Goal: Task Accomplishment & Management: Use online tool/utility

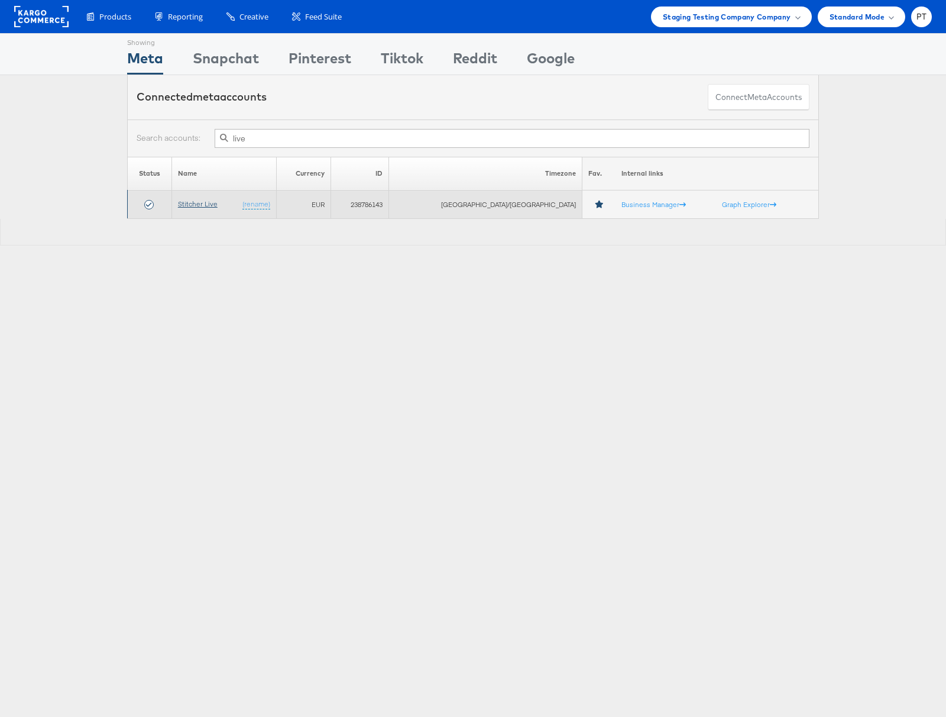
type input "live"
click at [205, 206] on link "Stitcher Live" at bounding box center [198, 203] width 40 height 9
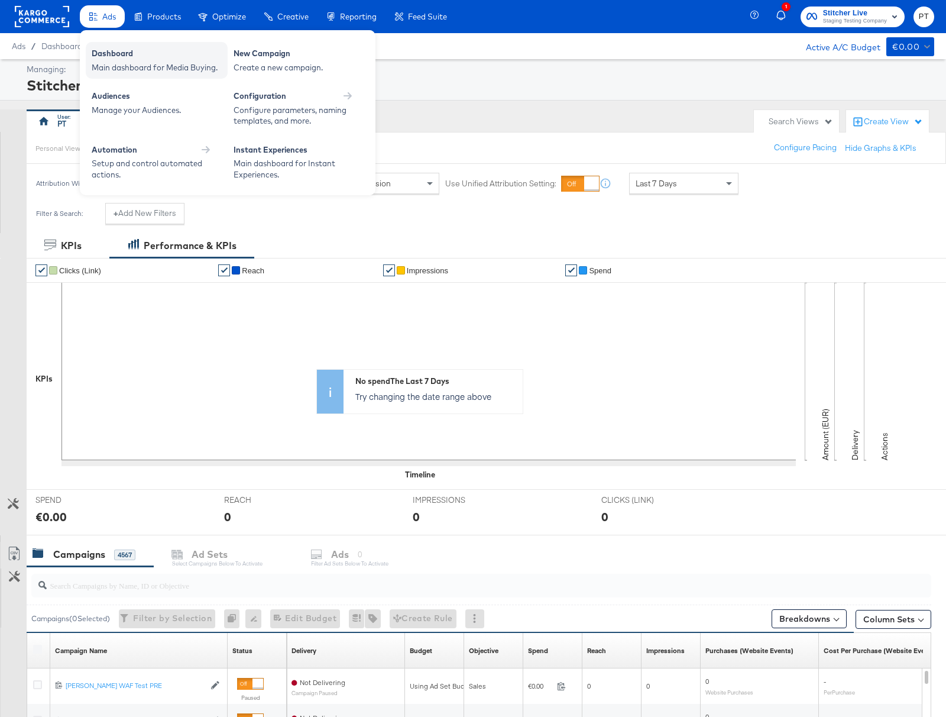
click at [117, 56] on div "Dashboard" at bounding box center [157, 55] width 130 height 14
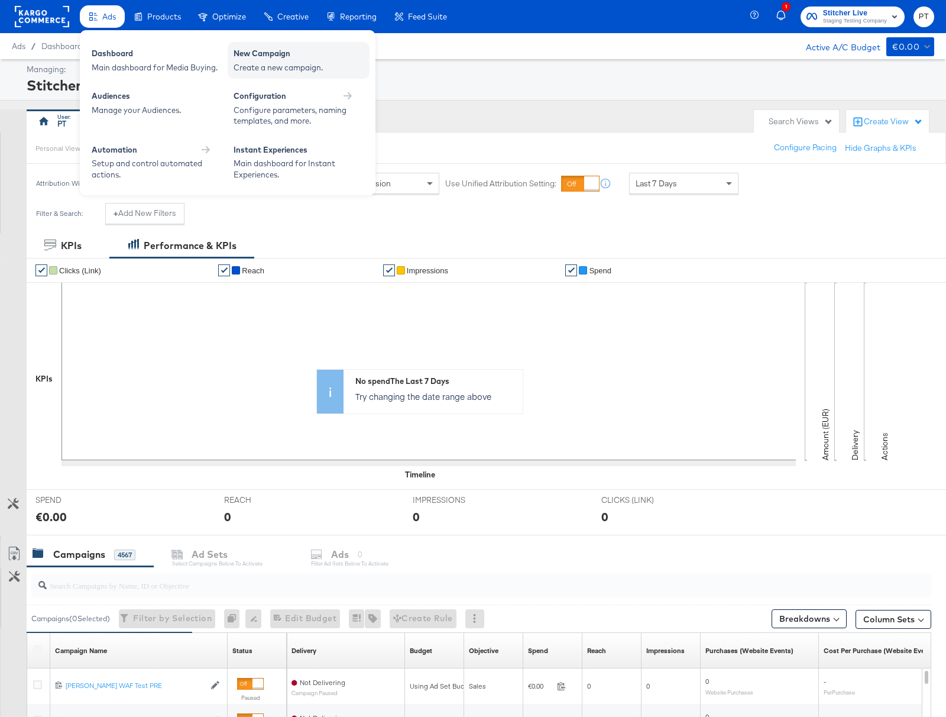
click at [283, 58] on div "New Campaign" at bounding box center [299, 55] width 130 height 14
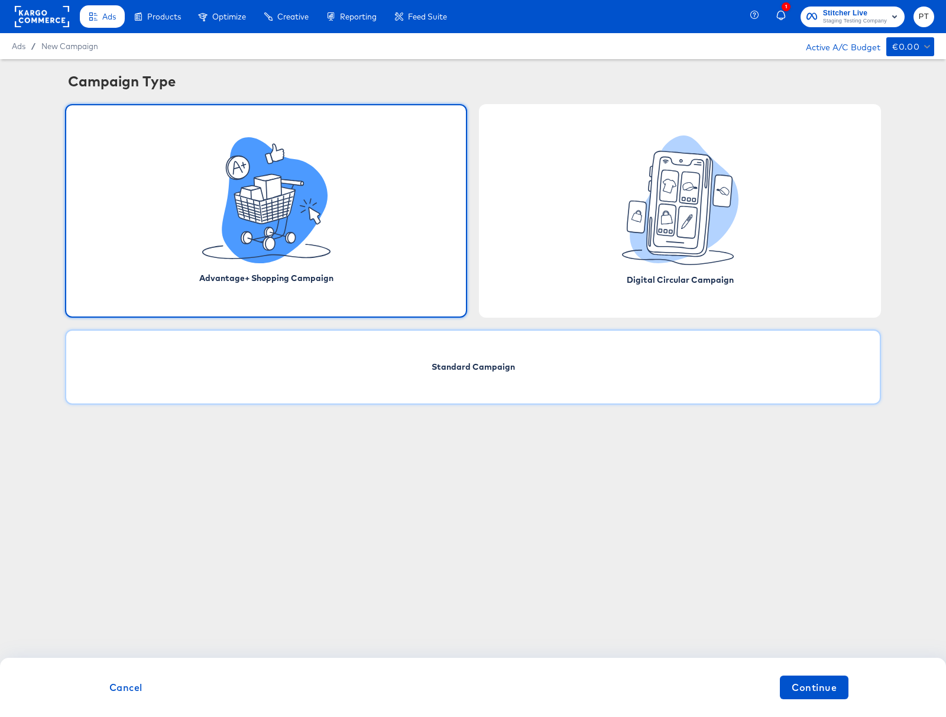
click at [441, 375] on div "Standard Campaign" at bounding box center [473, 366] width 816 height 75
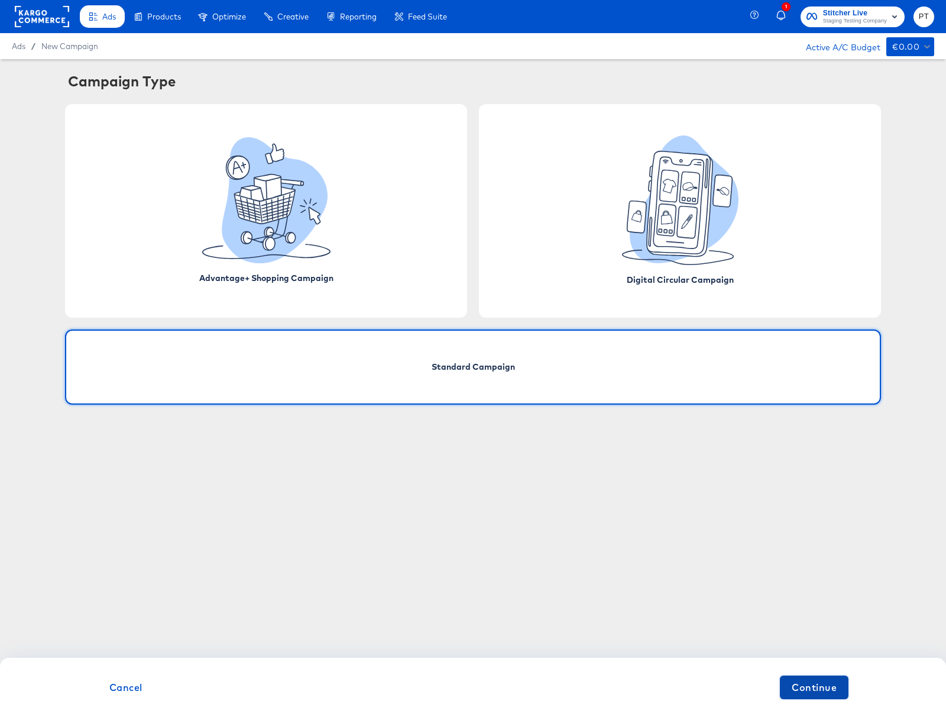
click at [818, 688] on span "Continue" at bounding box center [814, 687] width 45 height 17
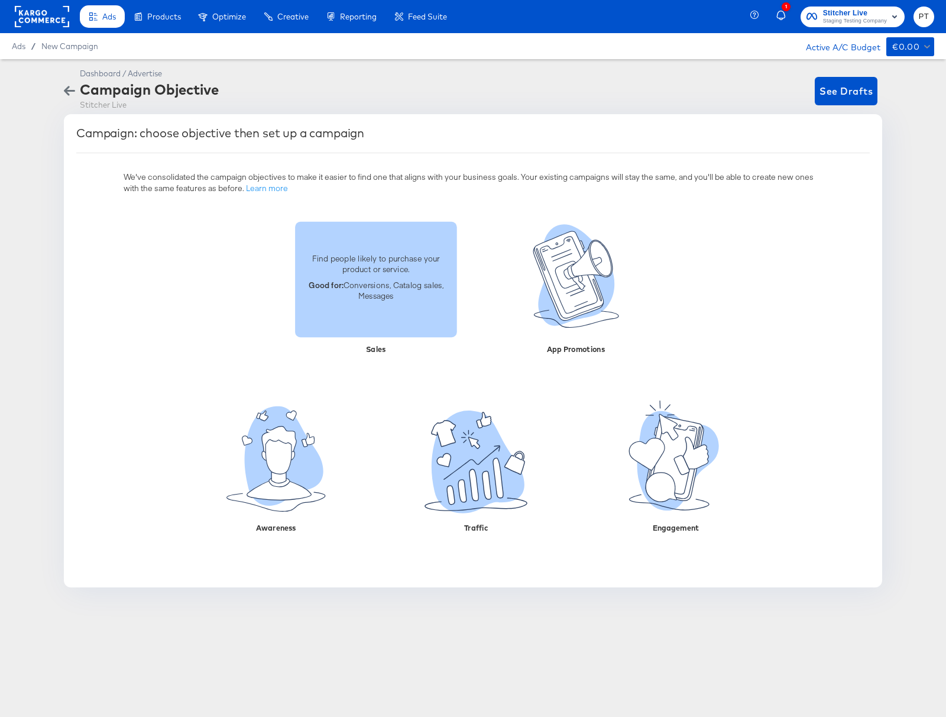
click at [402, 303] on div "Find people likely to purchase your product or service. Good for: Conversions, …" at bounding box center [376, 278] width 162 height 67
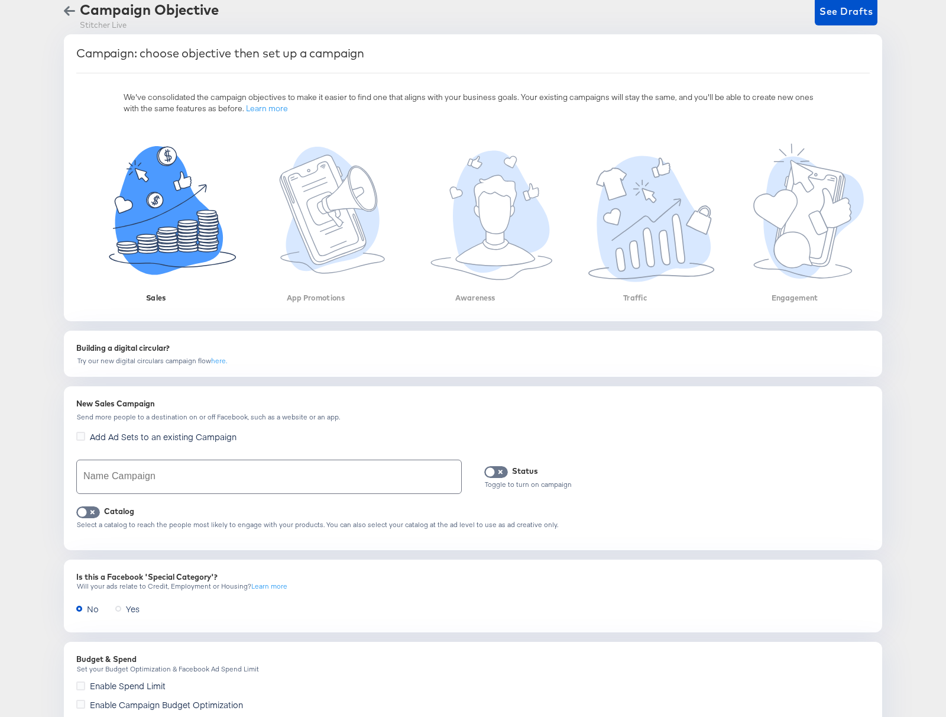
scroll to position [82, 0]
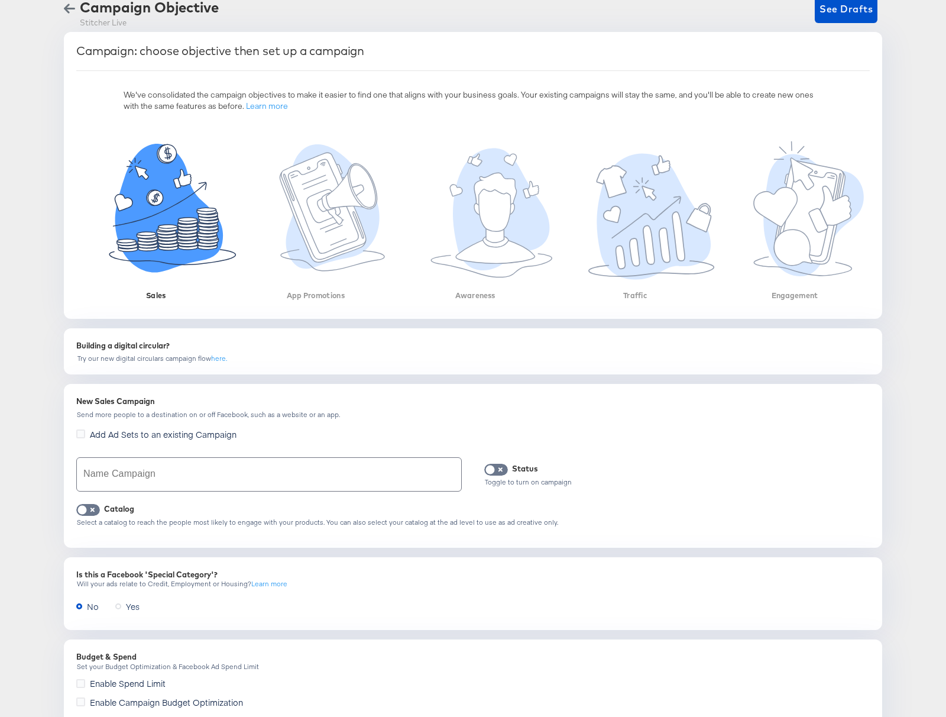
click at [193, 474] on input "text" at bounding box center [269, 474] width 384 height 33
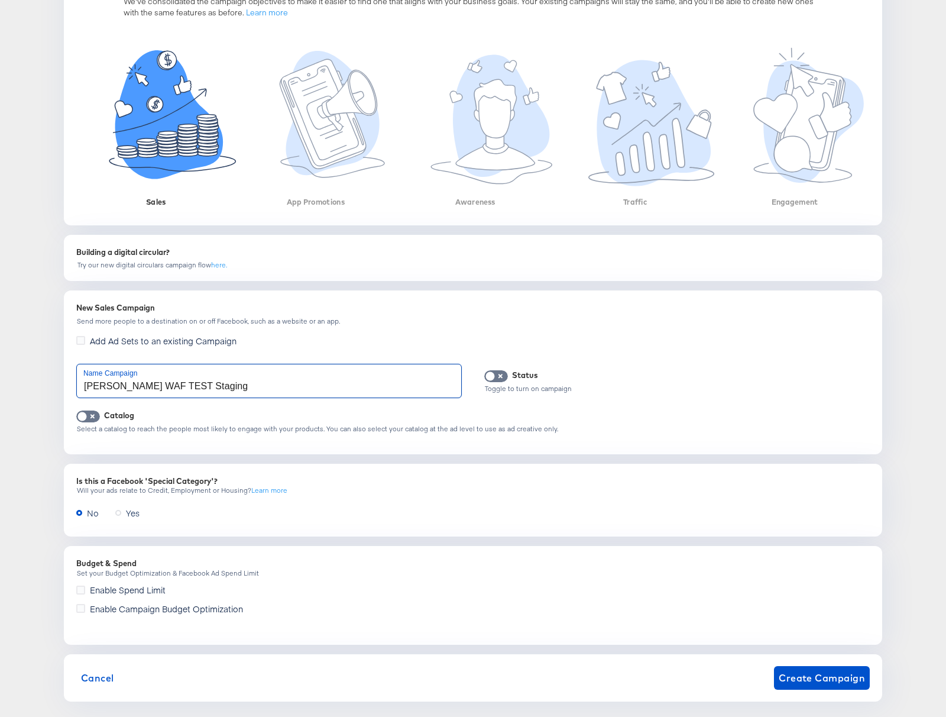
scroll to position [189, 0]
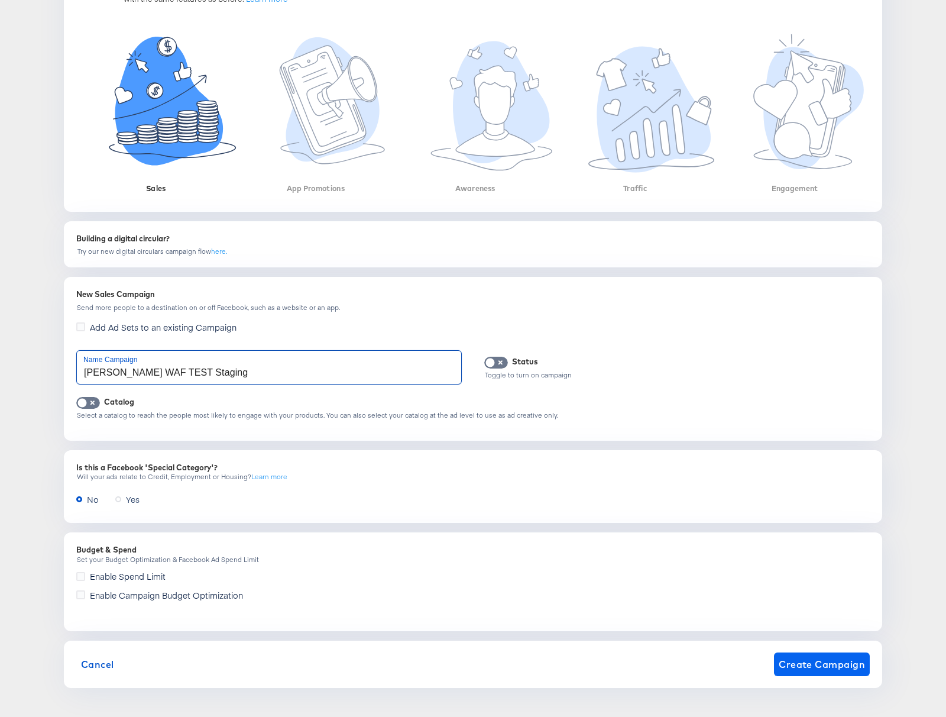
type input "Toby WAF TEST Staging"
click at [822, 665] on span "Create Campaign" at bounding box center [822, 664] width 86 height 17
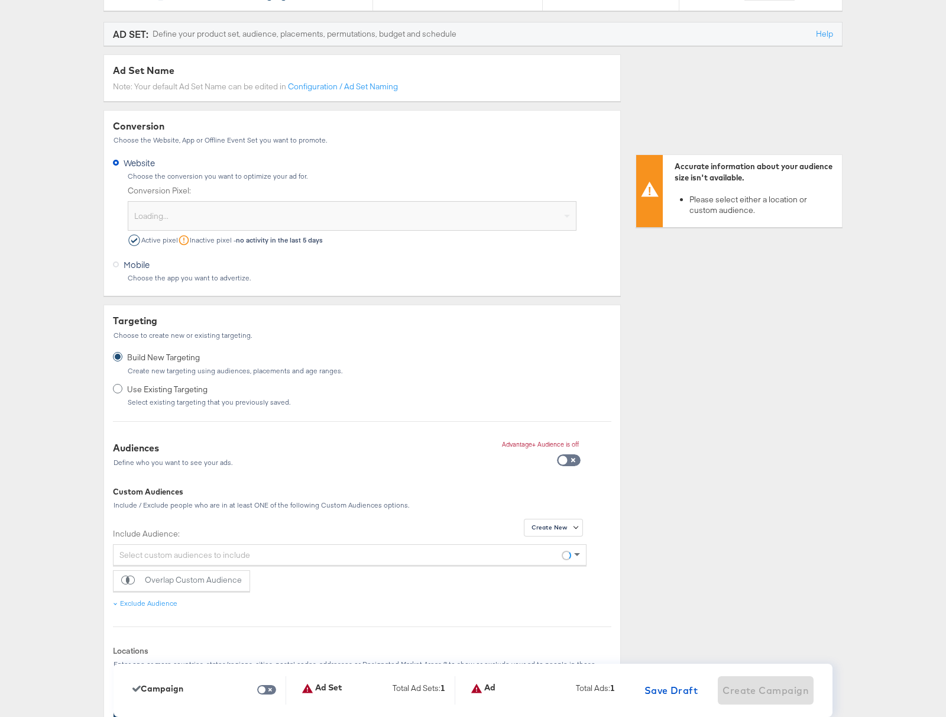
scroll to position [0, 0]
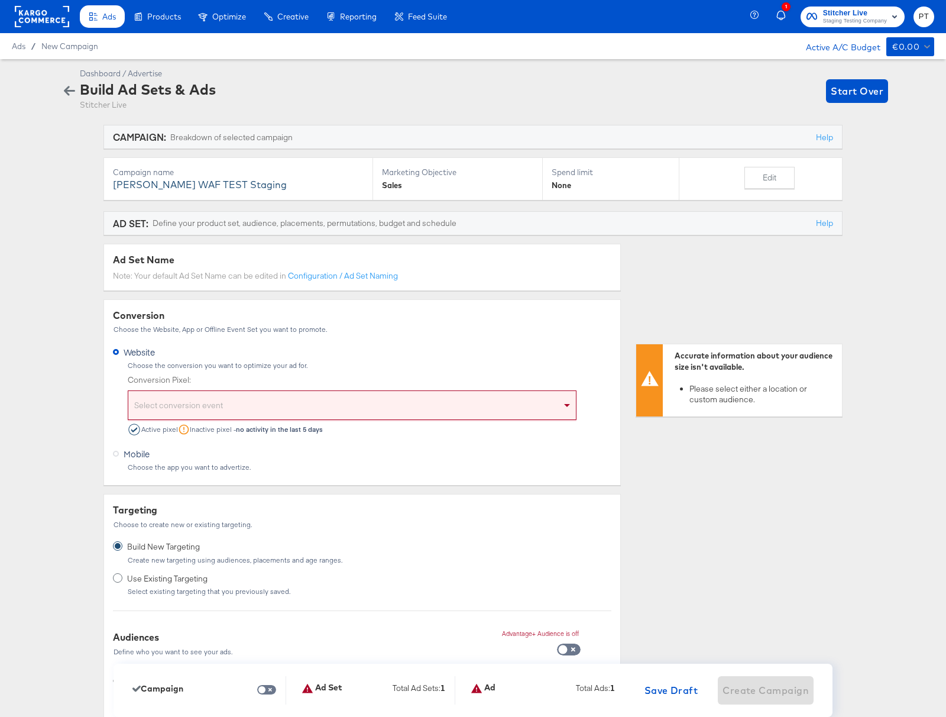
click at [178, 406] on div "Select conversion event" at bounding box center [352, 407] width 448 height 24
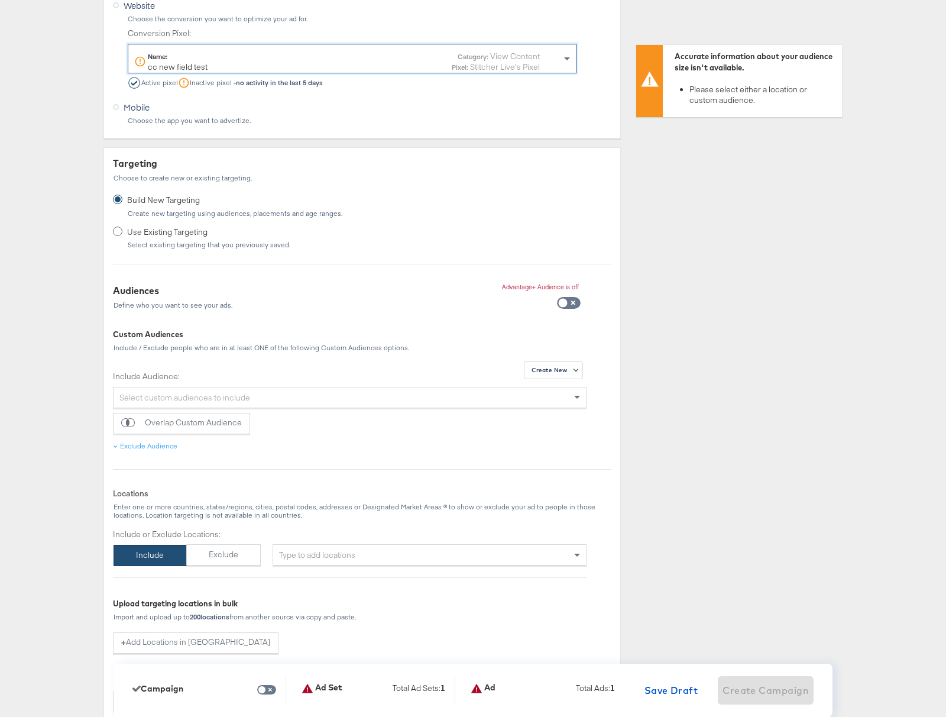
scroll to position [353, 0]
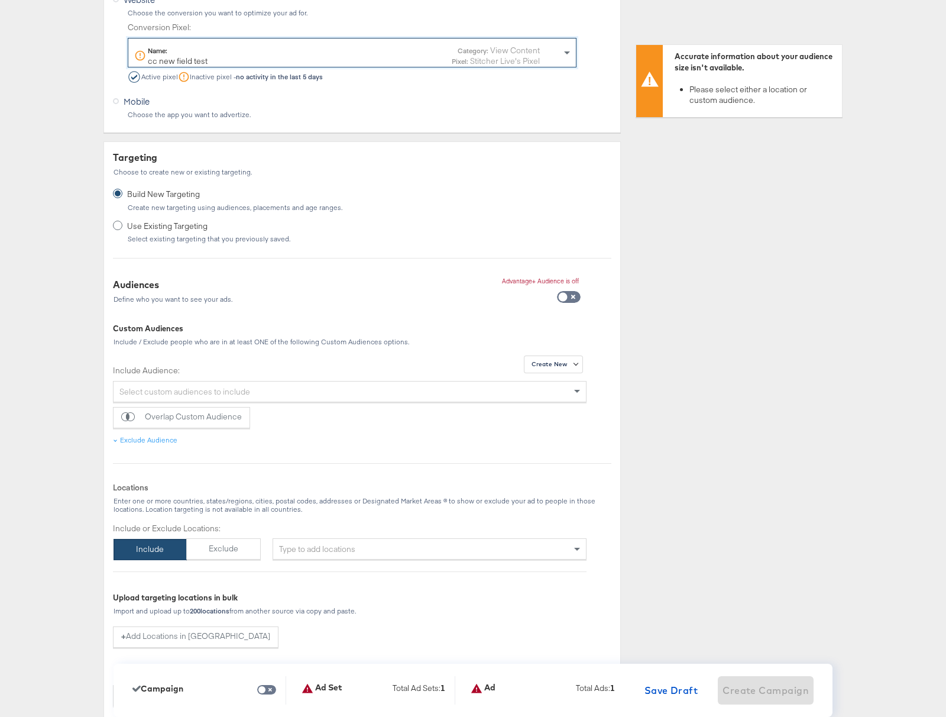
click at [341, 554] on div "Type to add locations" at bounding box center [430, 548] width 314 height 21
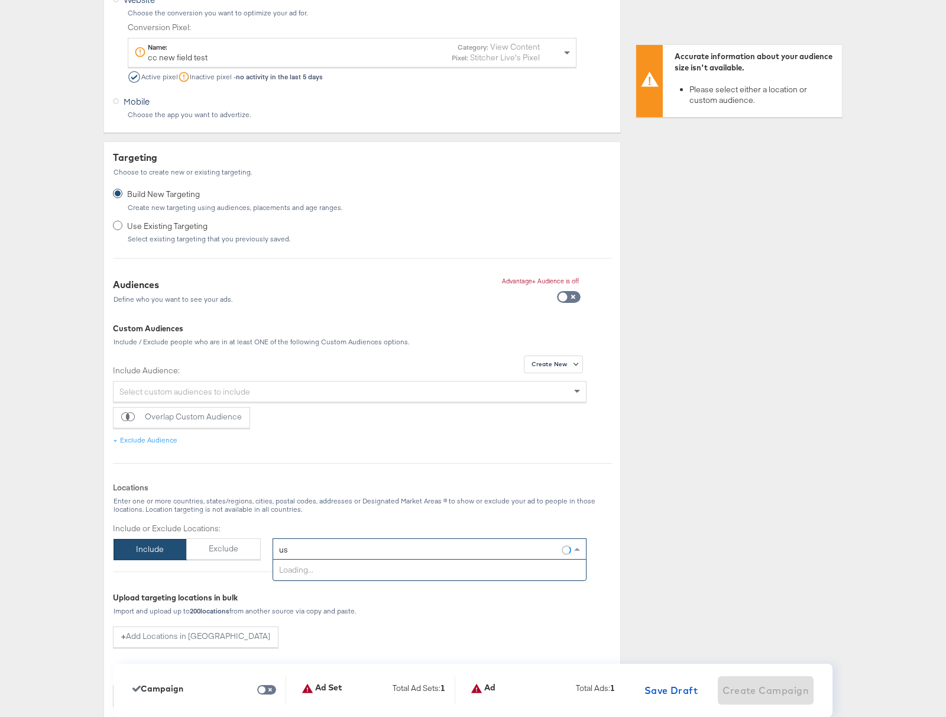
type input "usa"
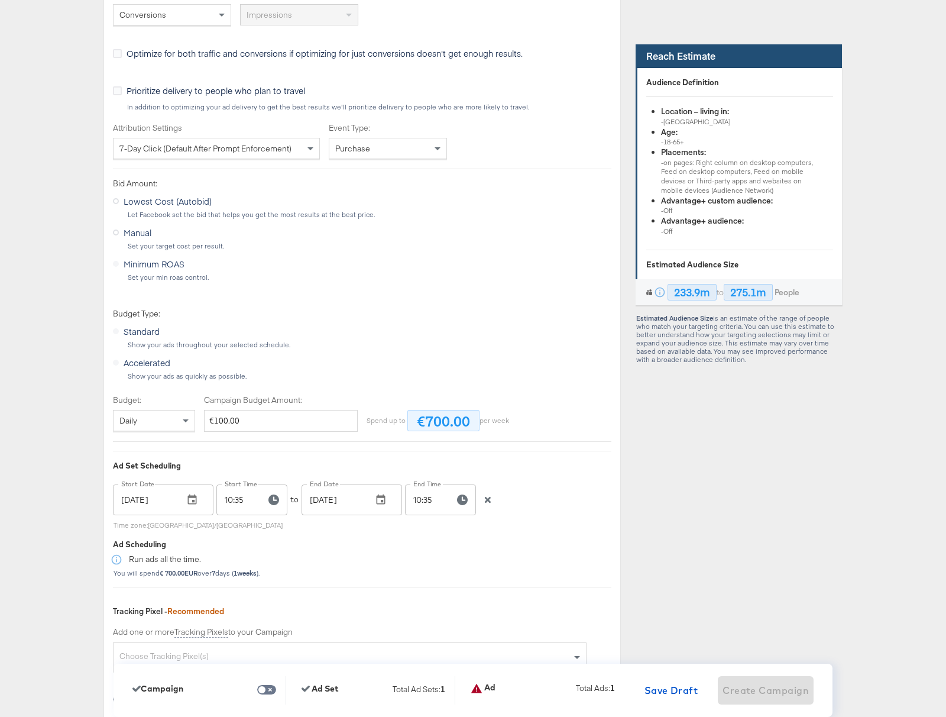
scroll to position [1946, 0]
click at [489, 499] on icon "button" at bounding box center [488, 499] width 6 height 6
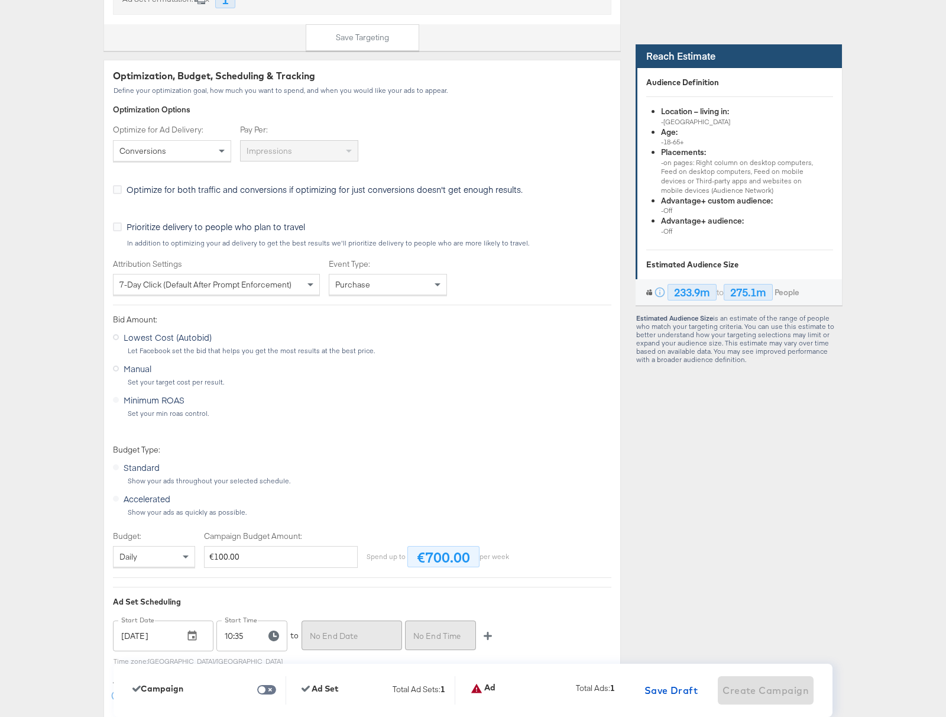
scroll to position [1805, 0]
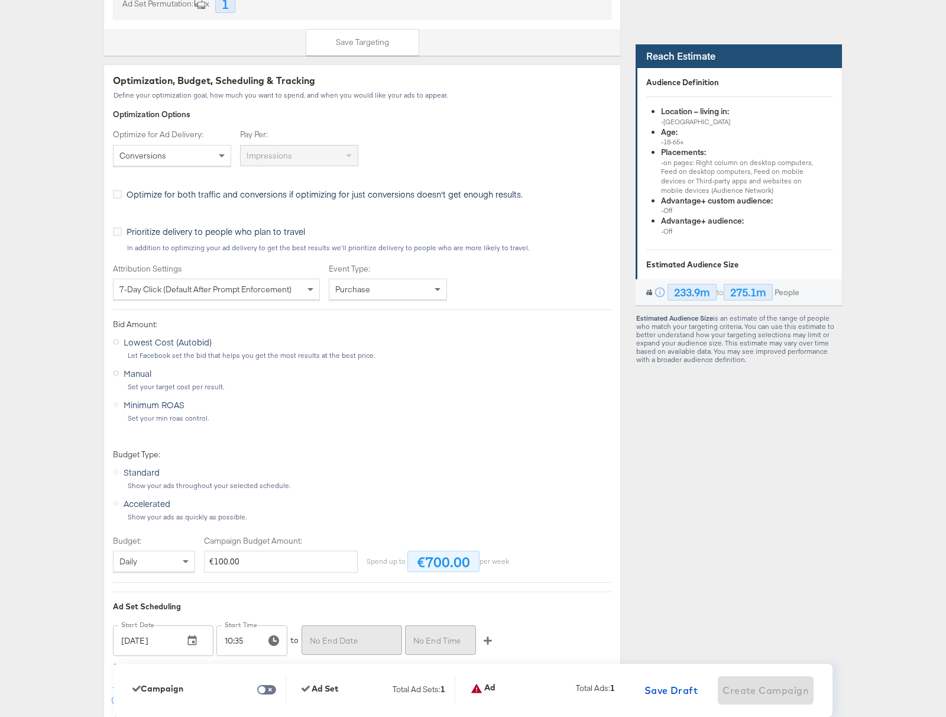
click at [156, 163] on div "Conversions" at bounding box center [172, 155] width 117 height 20
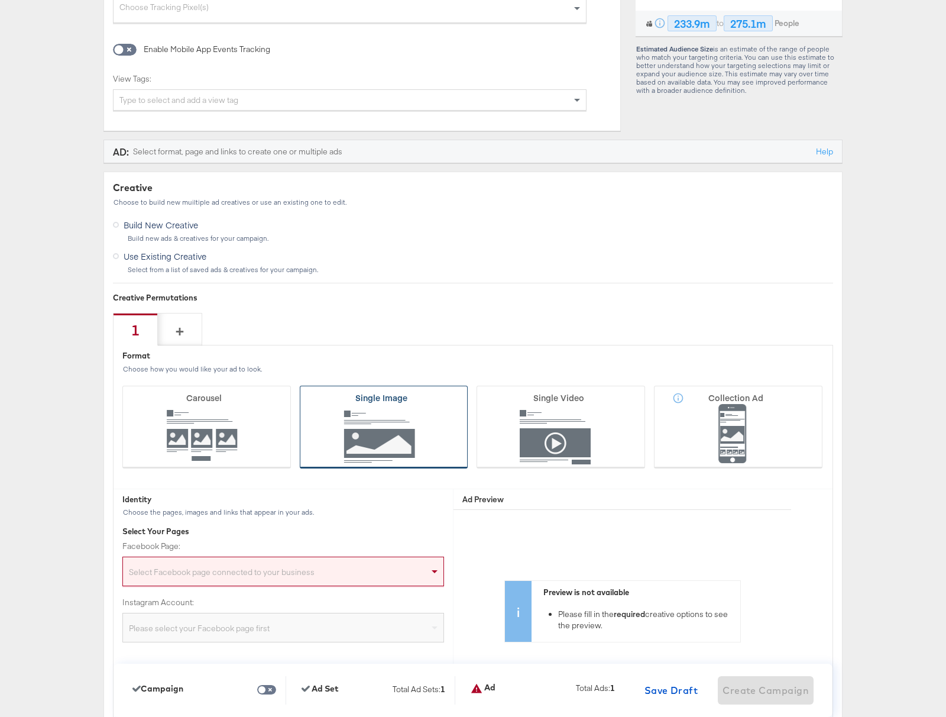
scroll to position [2555, 0]
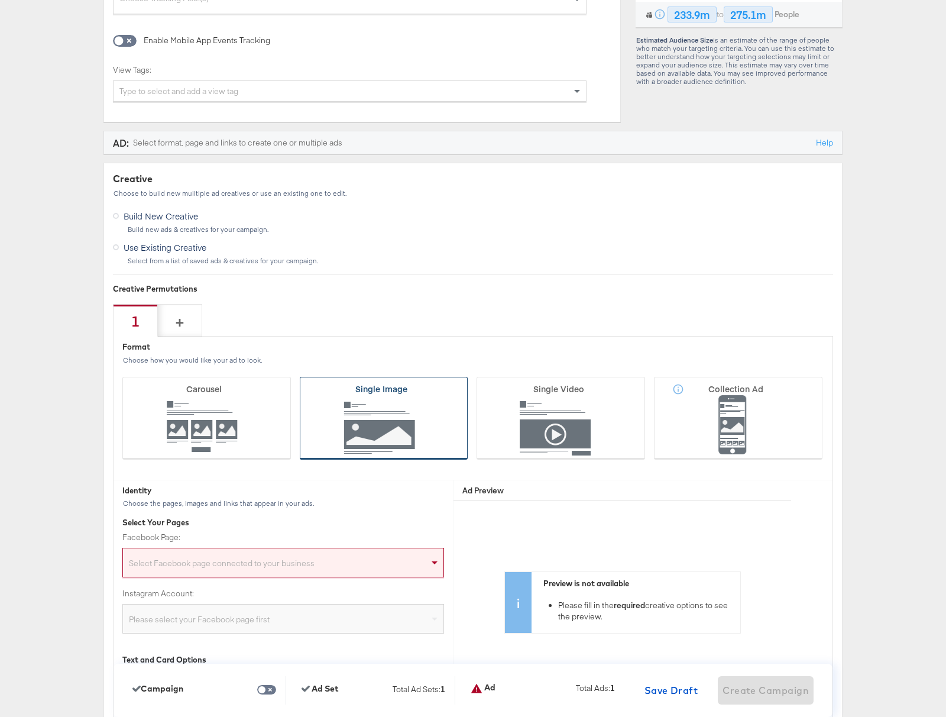
click at [405, 455] on icon at bounding box center [384, 418] width 169 height 83
click at [0, 0] on input "Single Image" at bounding box center [0, 0] width 0 height 0
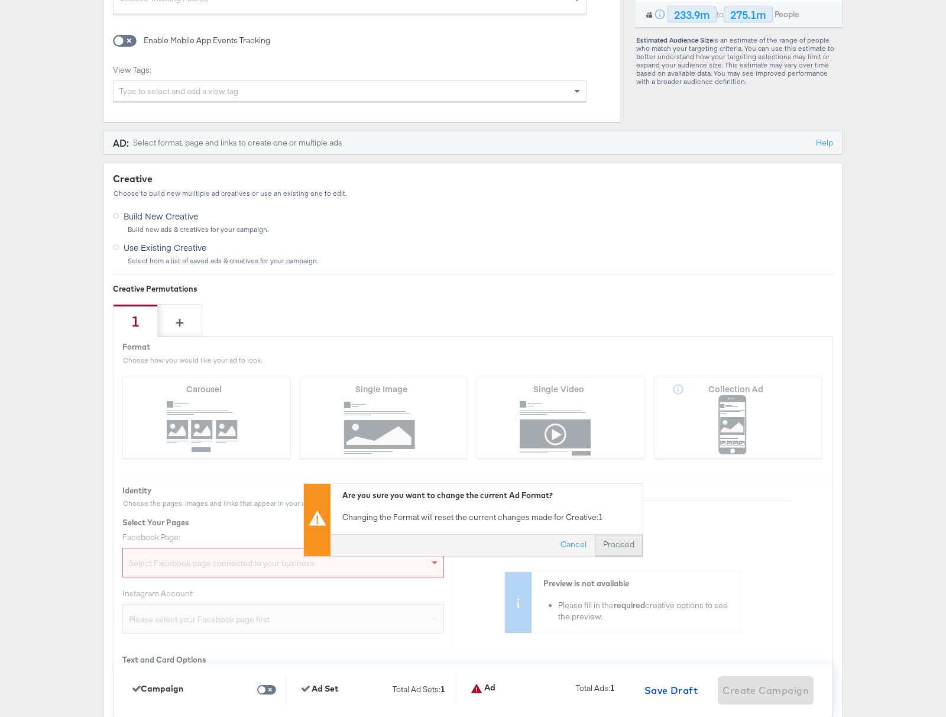
click at [633, 546] on button "Proceed" at bounding box center [619, 544] width 48 height 21
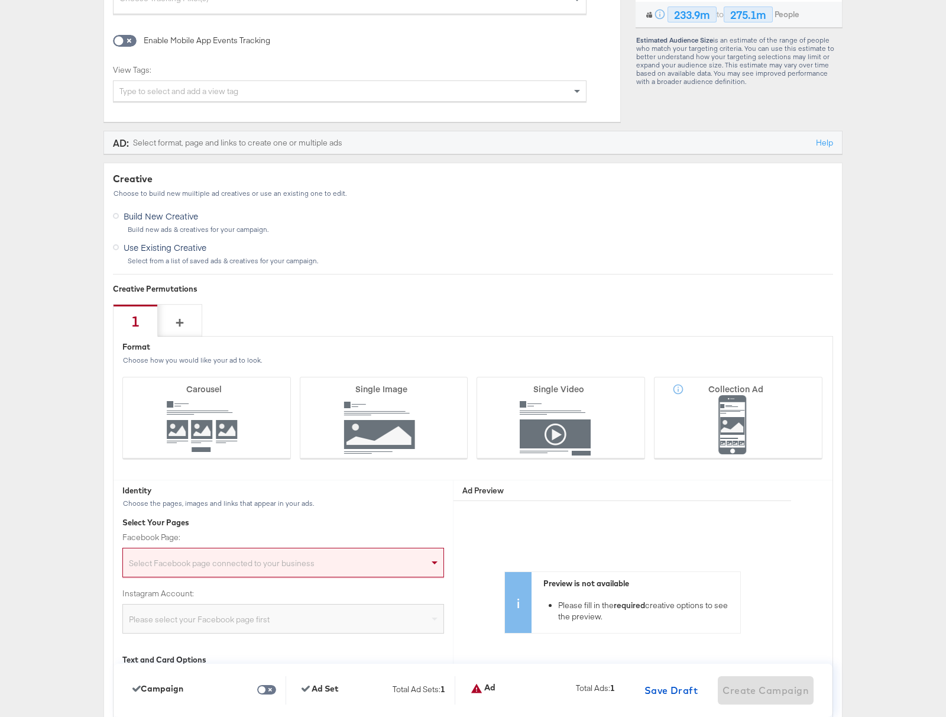
click at [241, 562] on div "Select Facebook page connected to your business" at bounding box center [283, 565] width 321 height 24
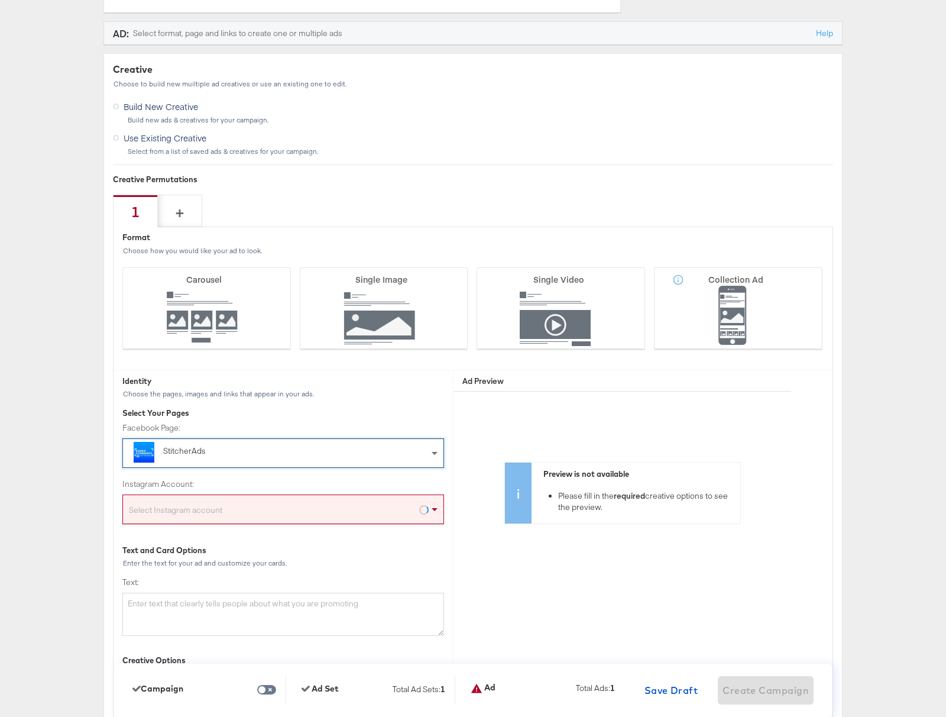
scroll to position [2668, 0]
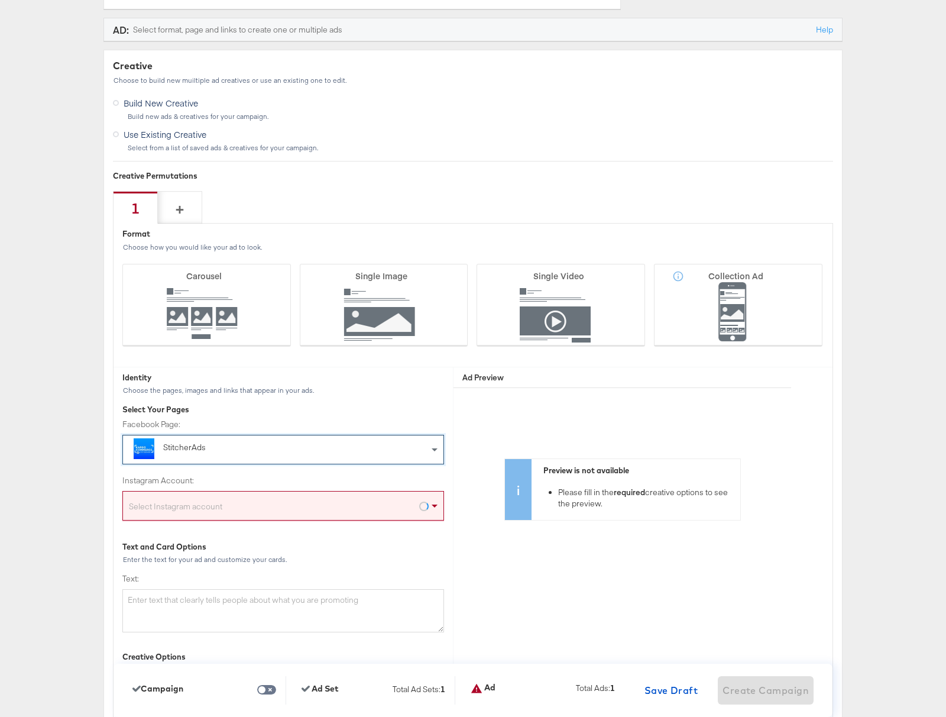
click at [229, 503] on div "Select Instagram account" at bounding box center [283, 508] width 321 height 24
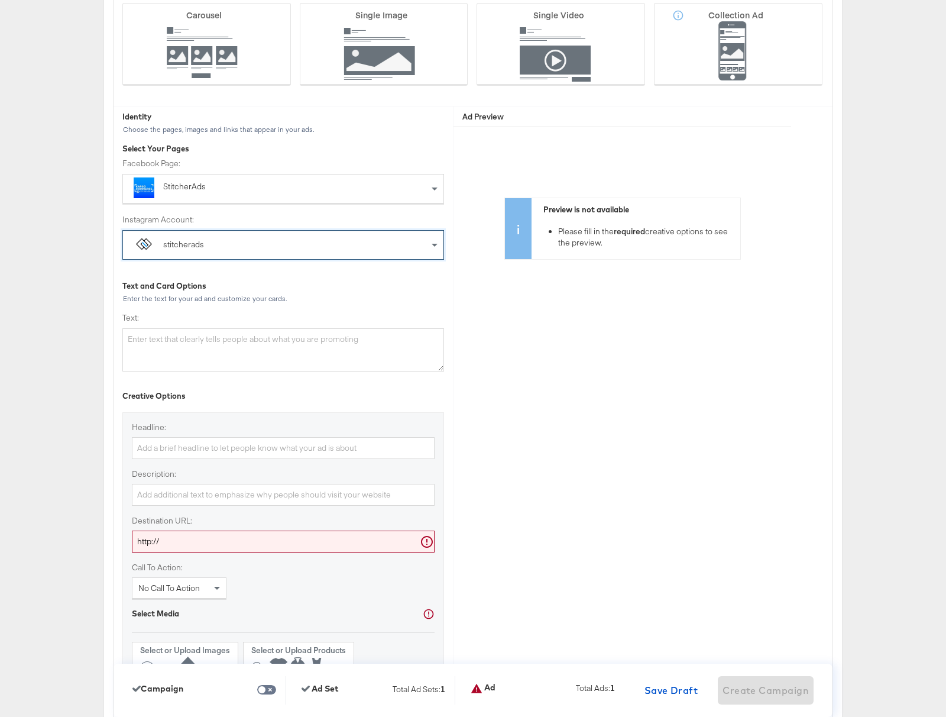
scroll to position [2947, 0]
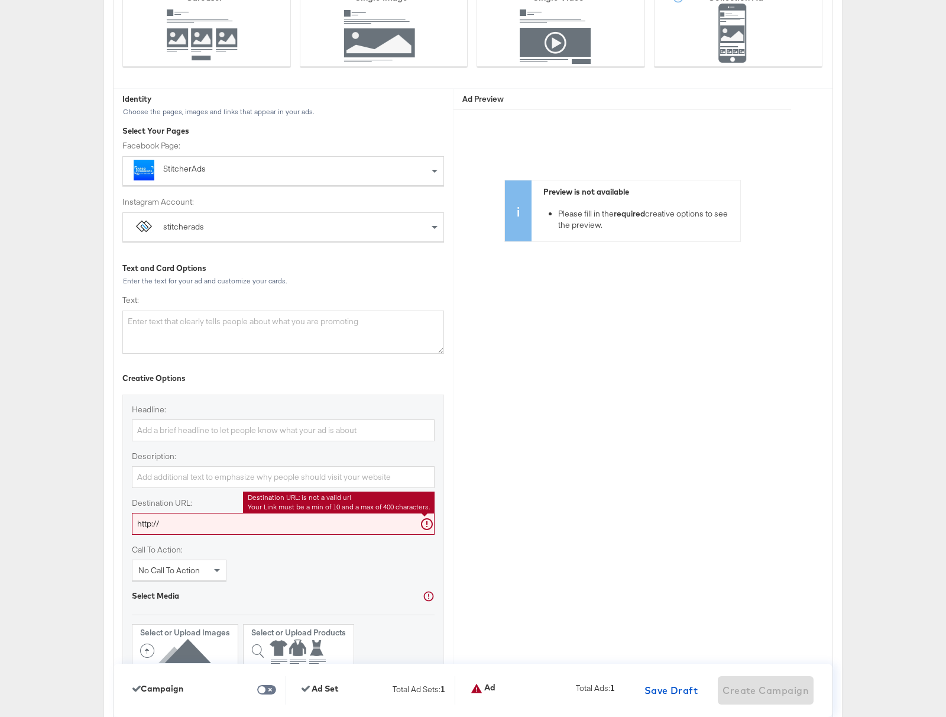
click at [200, 528] on input "http://" at bounding box center [283, 524] width 303 height 22
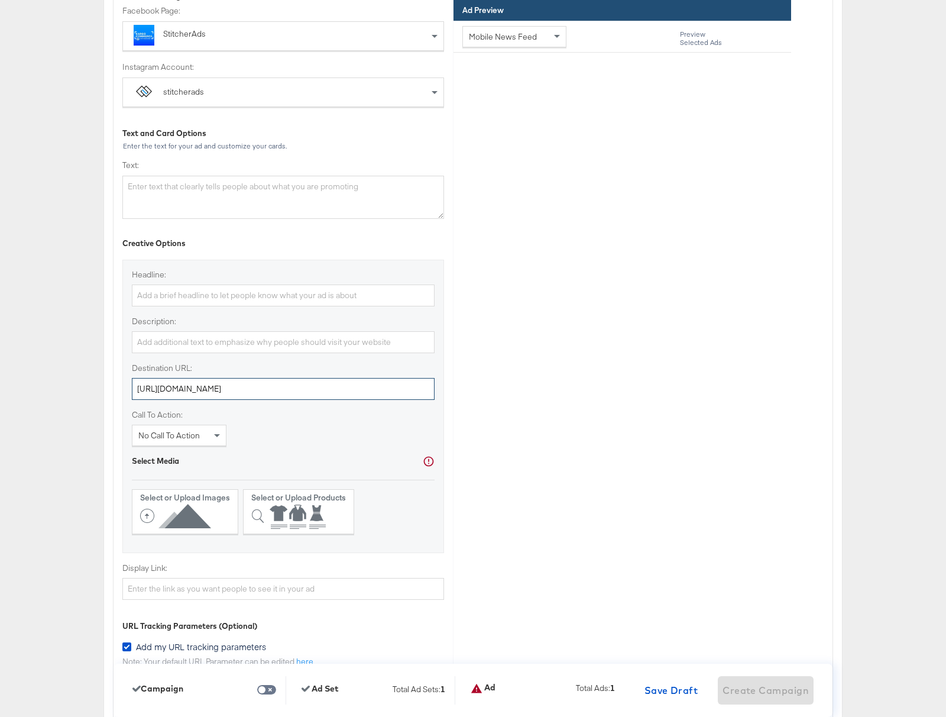
type input "http://kargo.com"
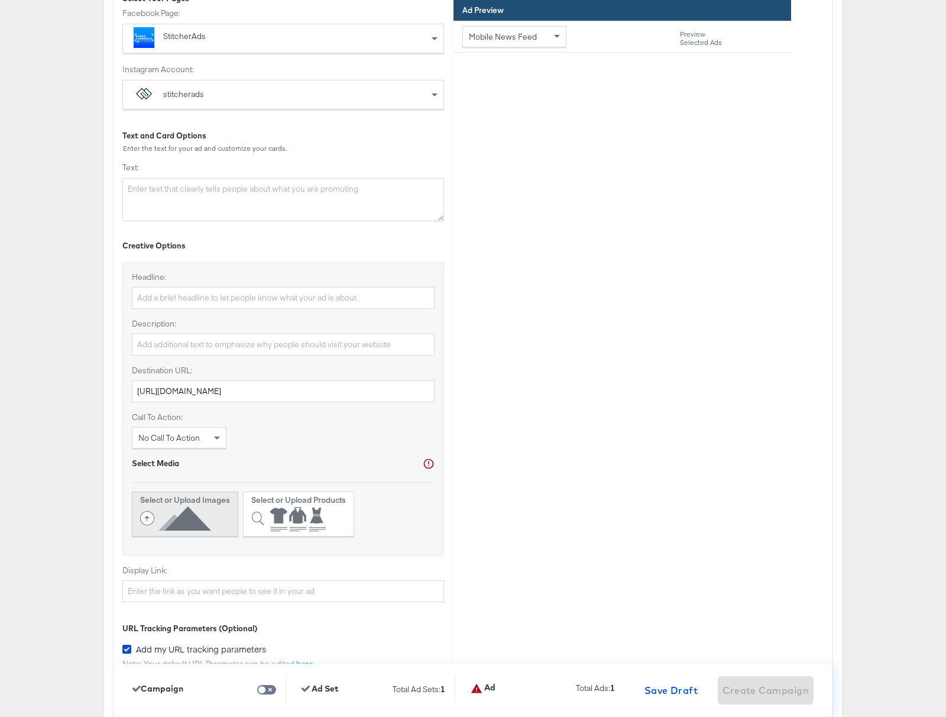
drag, startPoint x: 160, startPoint y: 538, endPoint x: 168, endPoint y: 532, distance: 9.8
click at [160, 538] on div "Headline: Description: Destination URL: http://kargo.com Call To Action: No Cal…" at bounding box center [283, 408] width 322 height 293
click at [188, 520] on icon at bounding box center [178, 519] width 76 height 27
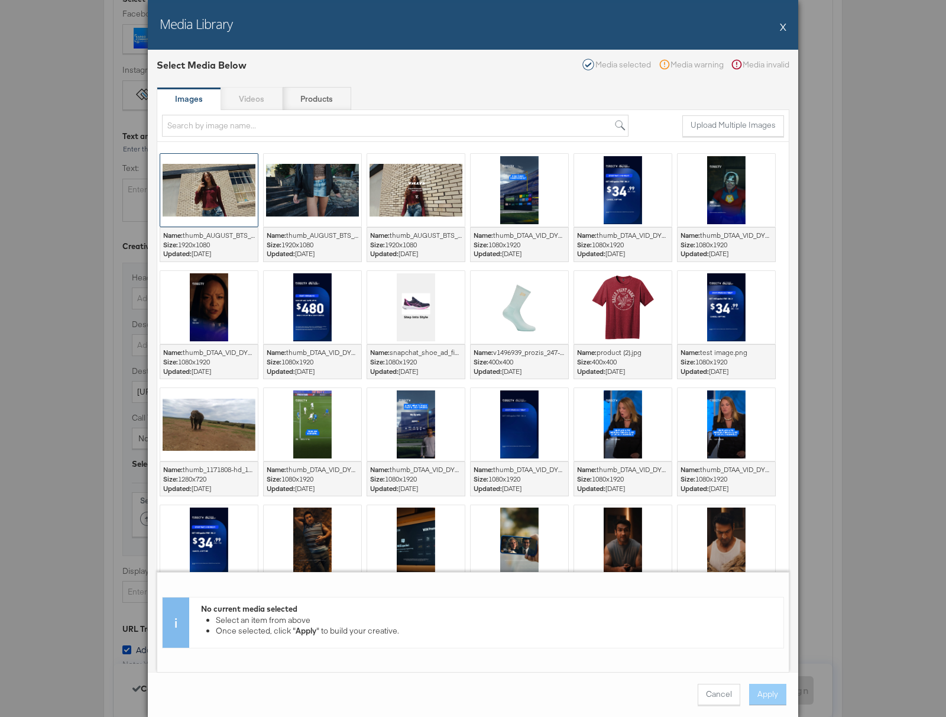
click at [216, 213] on div at bounding box center [209, 190] width 98 height 73
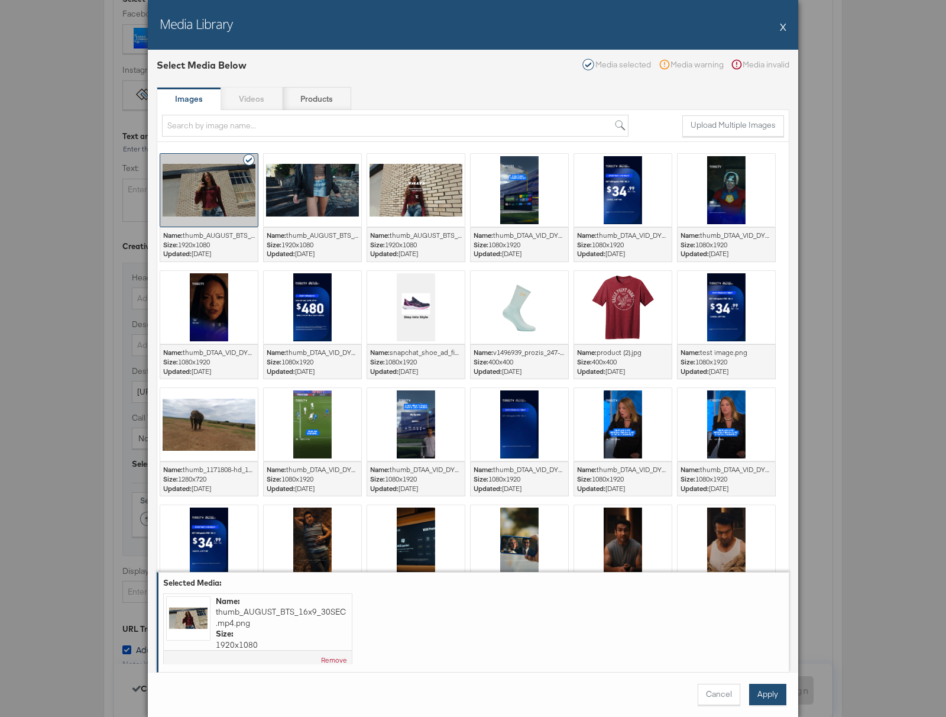
click at [774, 694] on button "Apply" at bounding box center [767, 694] width 37 height 21
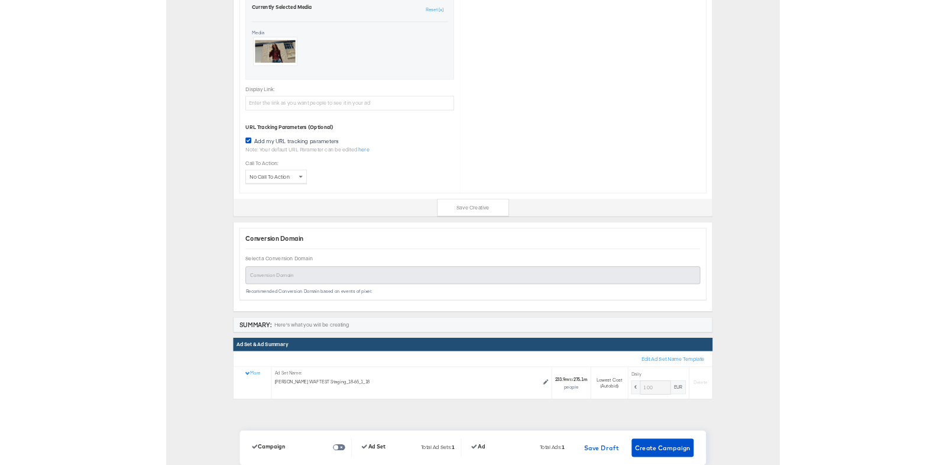
scroll to position [3550, 0]
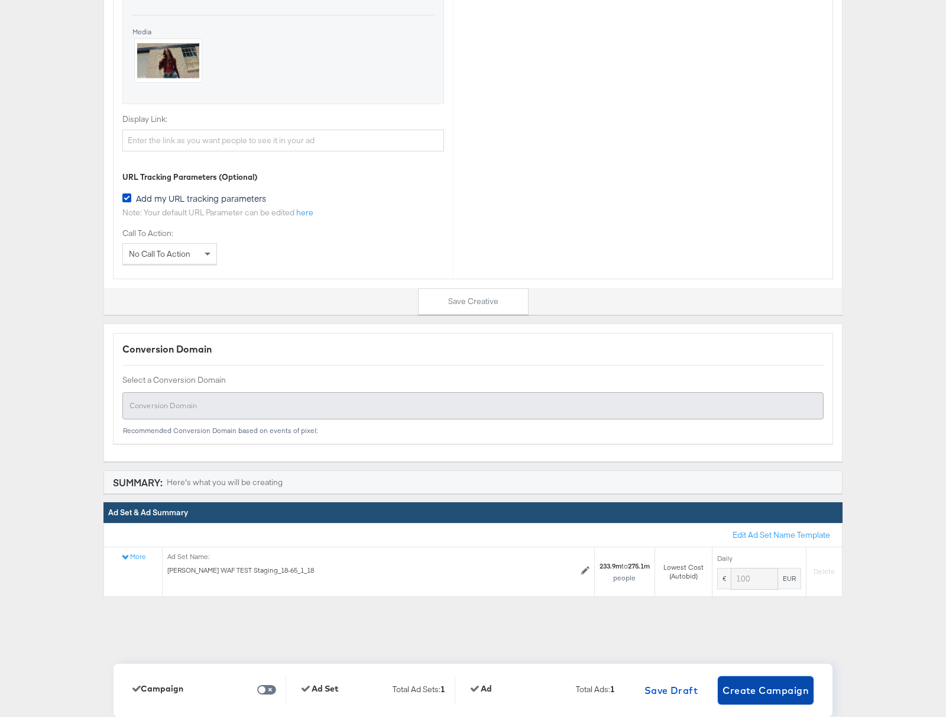
click at [768, 687] on span "Create Campaign" at bounding box center [766, 690] width 86 height 17
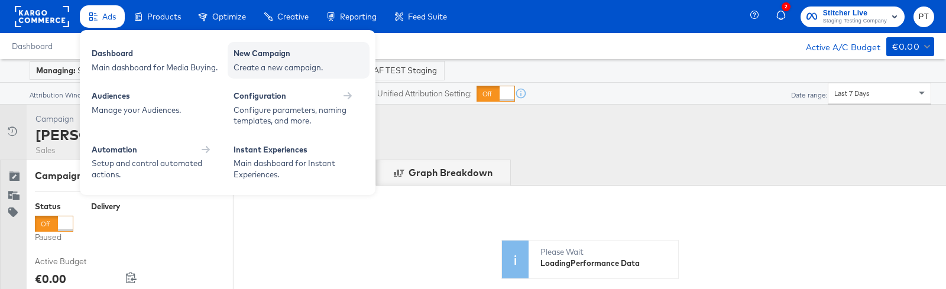
click at [256, 64] on div "Create a new campaign." at bounding box center [299, 67] width 130 height 11
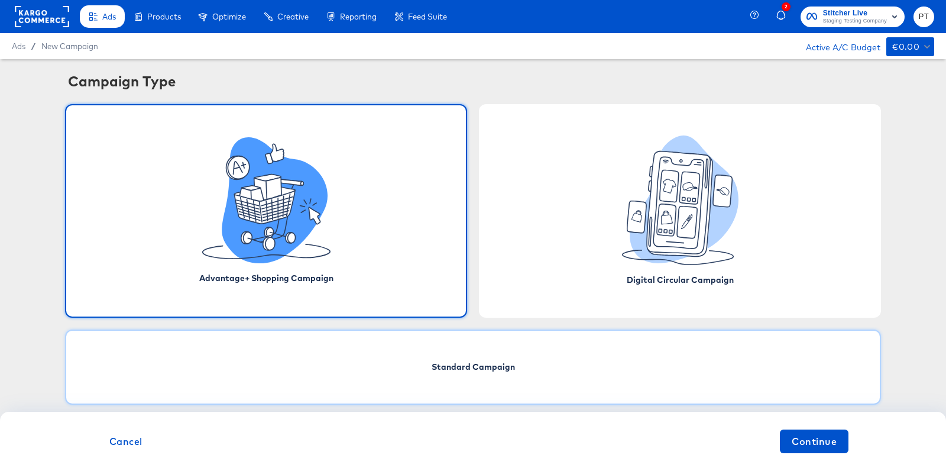
click at [514, 368] on div "Standard Campaign" at bounding box center [473, 366] width 816 height 75
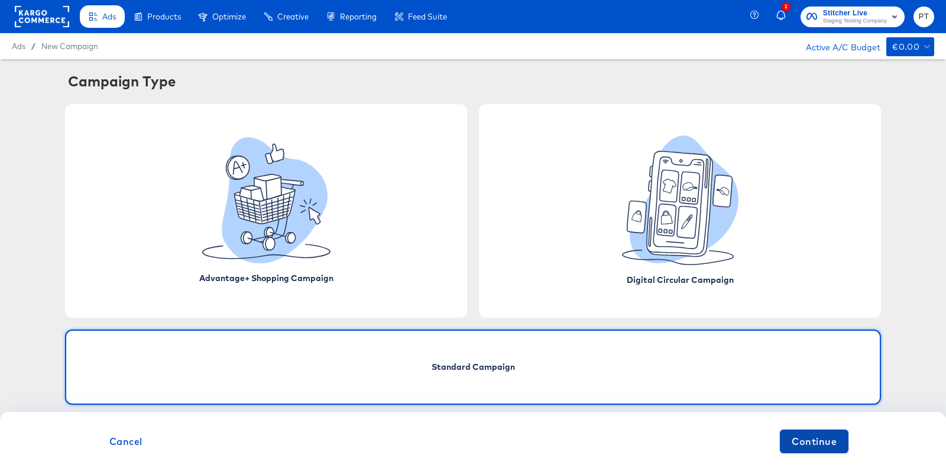
click at [808, 446] on span "Continue" at bounding box center [814, 441] width 45 height 17
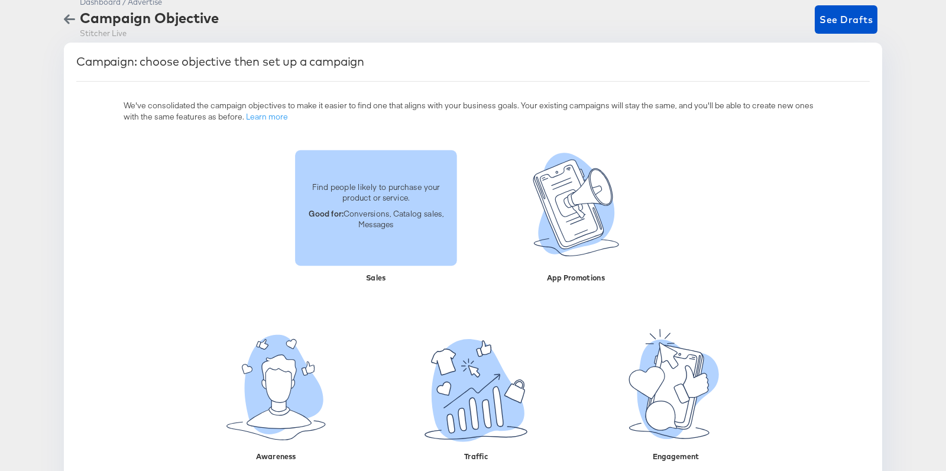
scroll to position [79, 0]
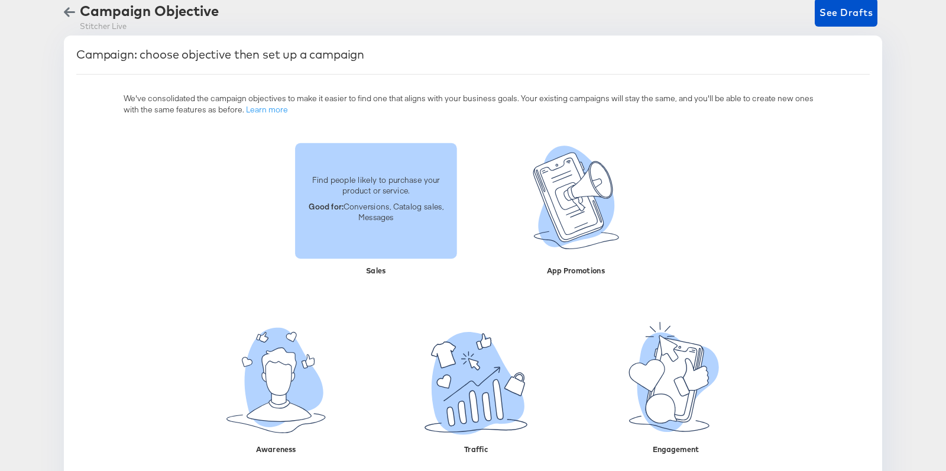
click at [389, 216] on p "Good for: Conversions, Catalog sales, Messages" at bounding box center [376, 212] width 148 height 22
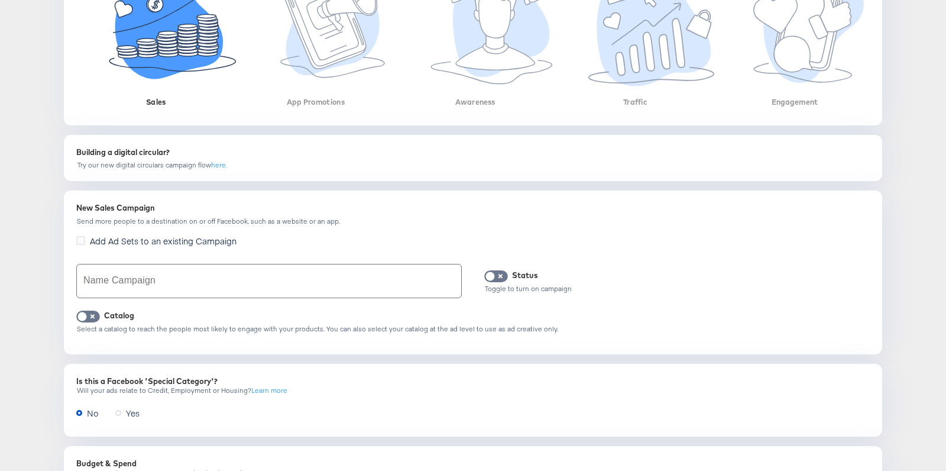
scroll to position [292, 0]
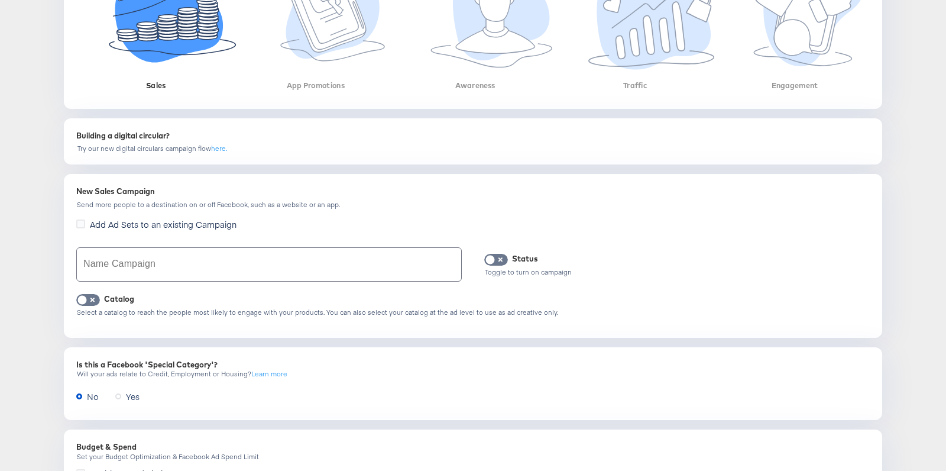
click at [175, 266] on input "text" at bounding box center [269, 264] width 384 height 33
click at [194, 264] on input "Toby WAF TEST" at bounding box center [269, 264] width 384 height 33
paste input "ext_stats"
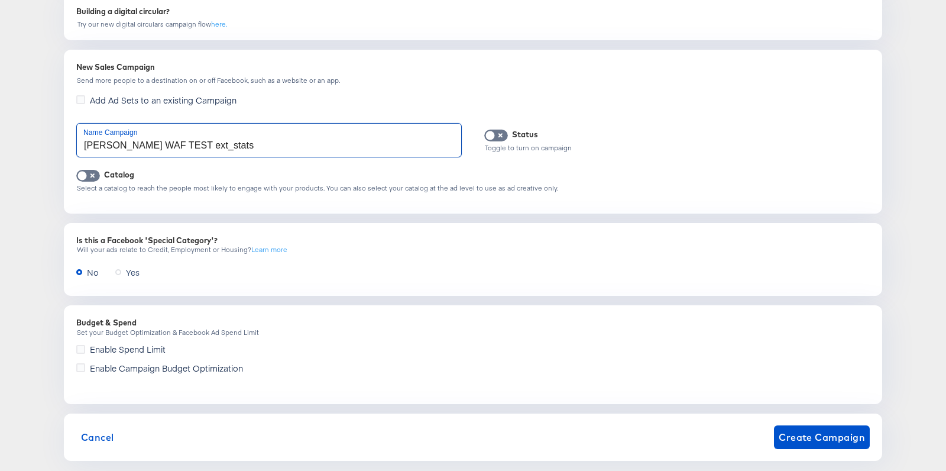
scroll to position [435, 0]
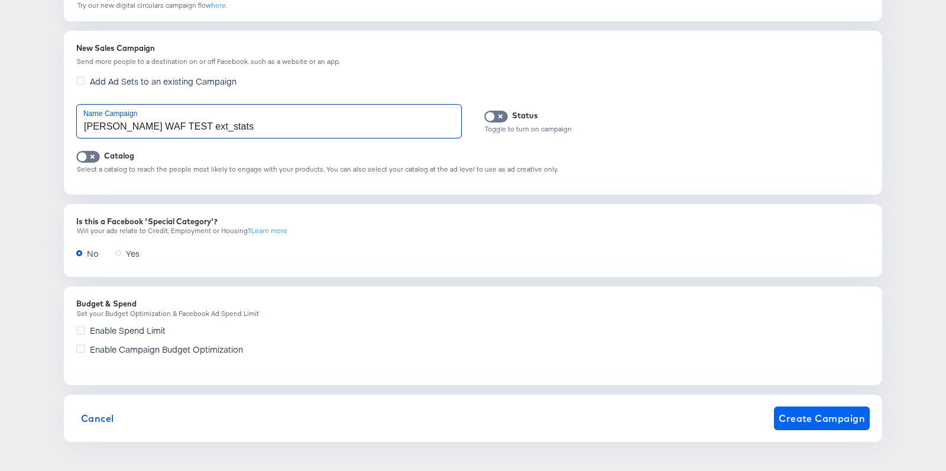
type input "[PERSON_NAME] WAF TEST ext_stats"
click at [835, 415] on span "Create Campaign" at bounding box center [822, 418] width 86 height 17
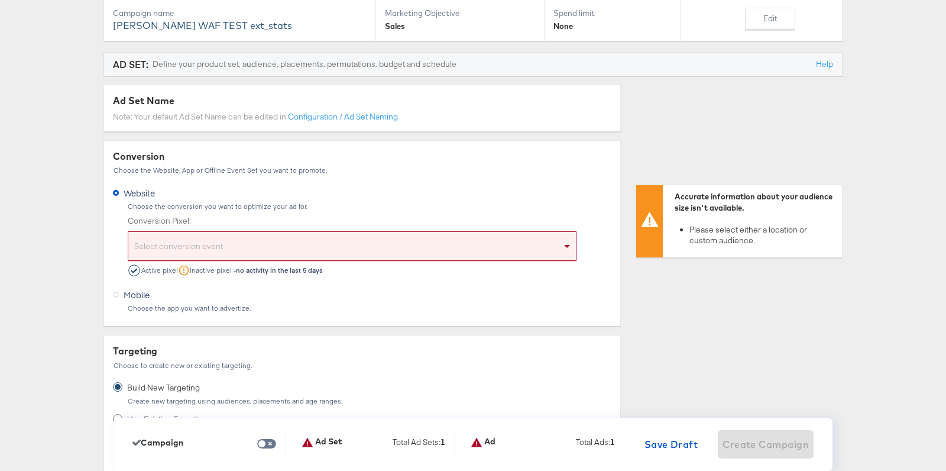
scroll to position [160, 0]
click at [276, 258] on div "Select conversion event" at bounding box center [352, 247] width 448 height 24
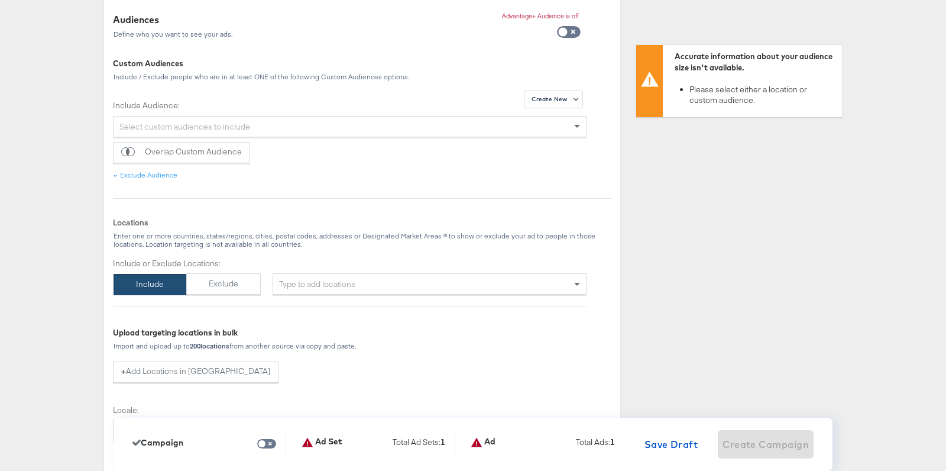
scroll to position [621, 0]
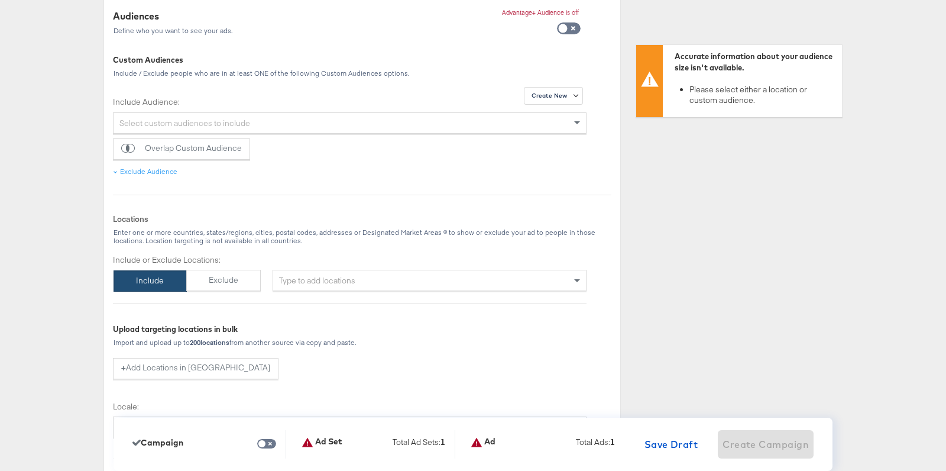
click at [363, 277] on div "Type to add locations" at bounding box center [430, 280] width 314 height 21
type input "usa"
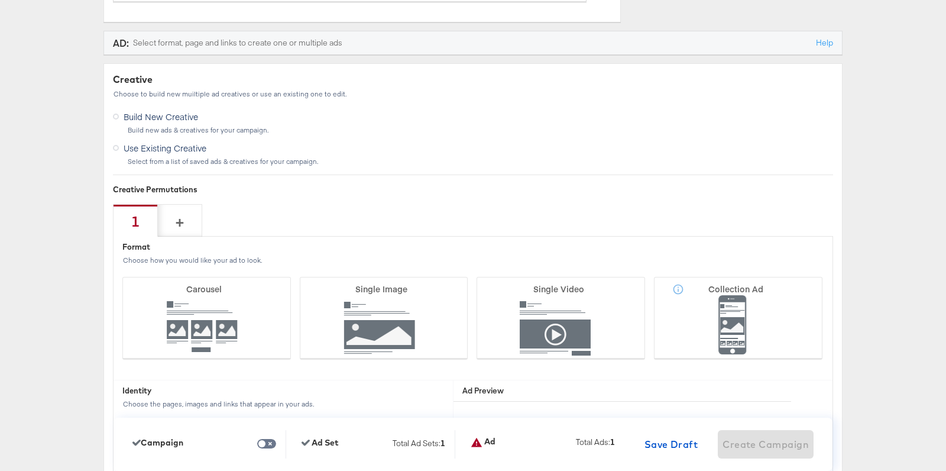
scroll to position [2706, 0]
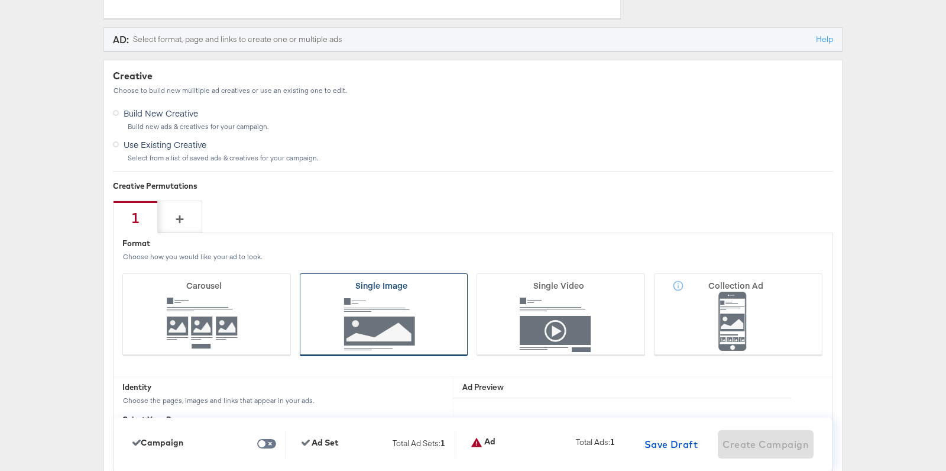
click at [367, 299] on icon at bounding box center [384, 314] width 169 height 83
click at [0, 0] on input "Single Image" at bounding box center [0, 0] width 0 height 0
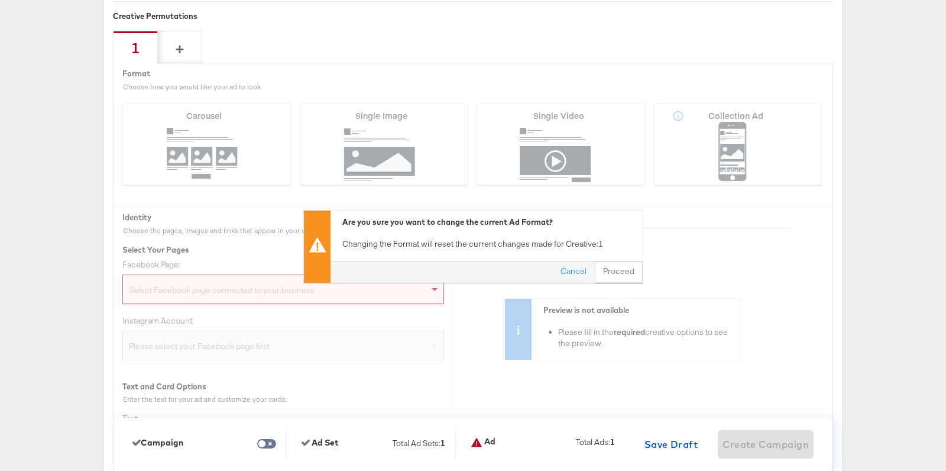
scroll to position [2891, 0]
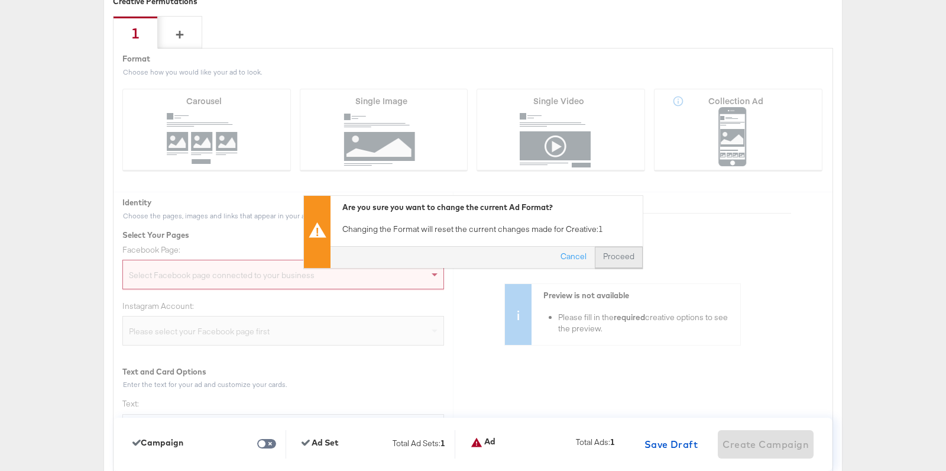
click at [619, 255] on button "Proceed" at bounding box center [619, 257] width 48 height 21
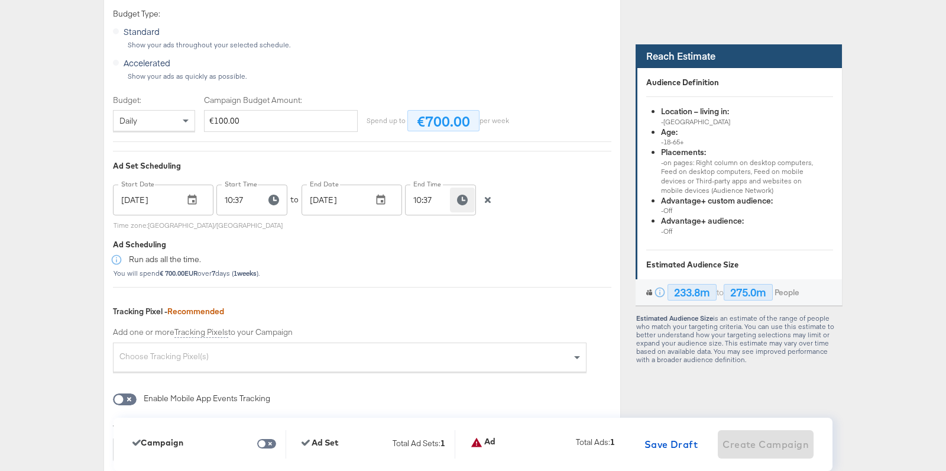
scroll to position [2220, 0]
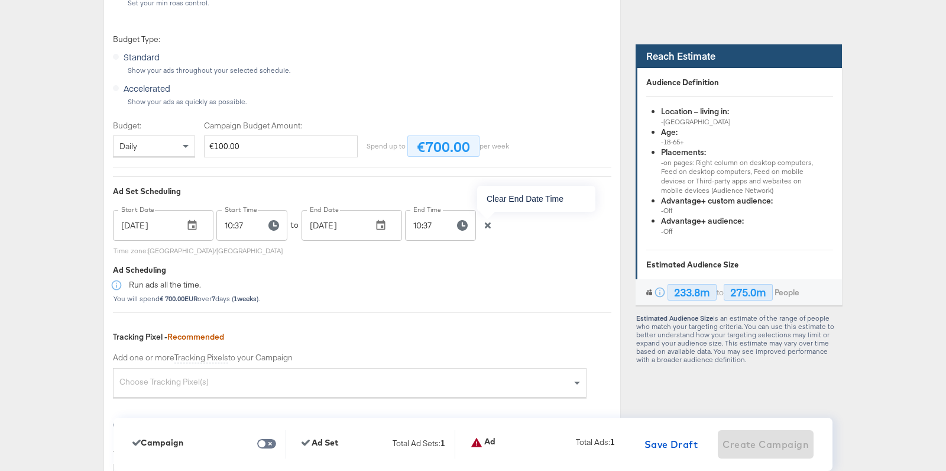
click at [490, 227] on icon "button" at bounding box center [488, 225] width 8 height 8
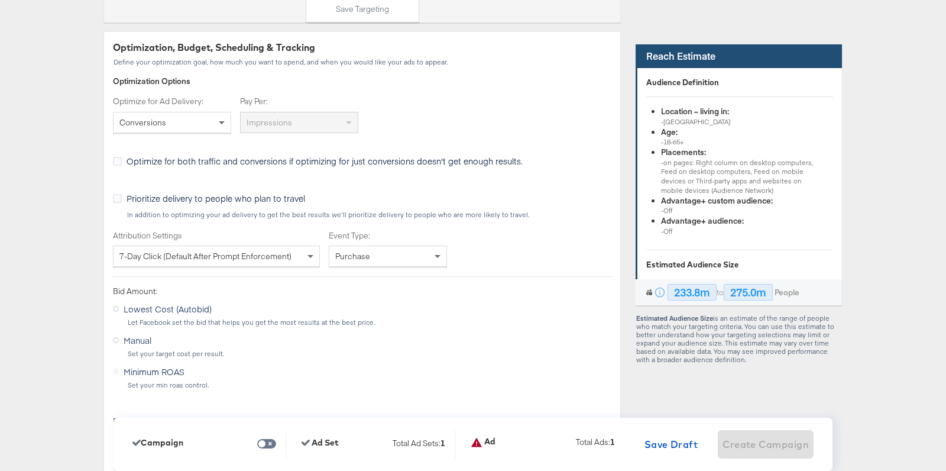
scroll to position [1823, 0]
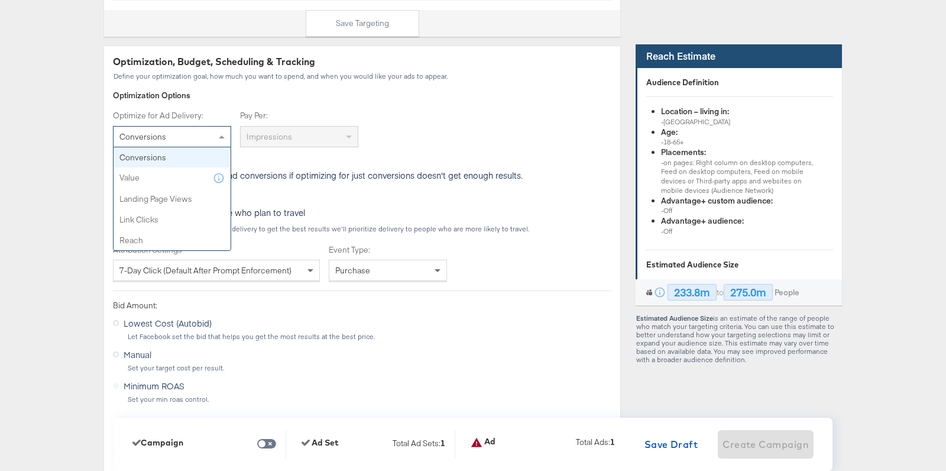
click at [170, 140] on div "Conversions" at bounding box center [172, 137] width 117 height 20
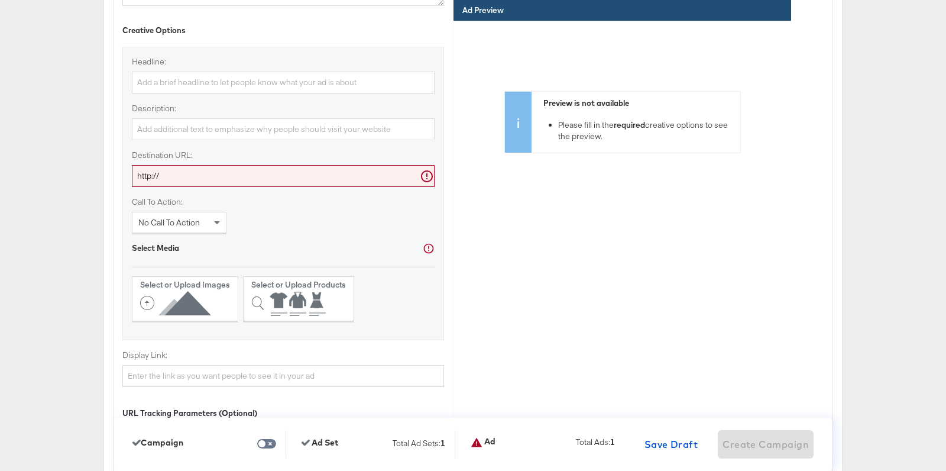
scroll to position [3186, 0]
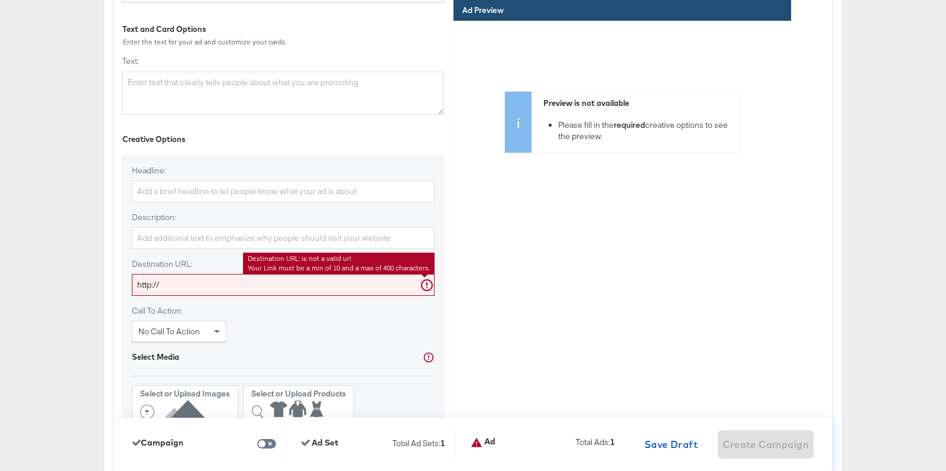
click at [200, 289] on input "http://" at bounding box center [283, 285] width 303 height 22
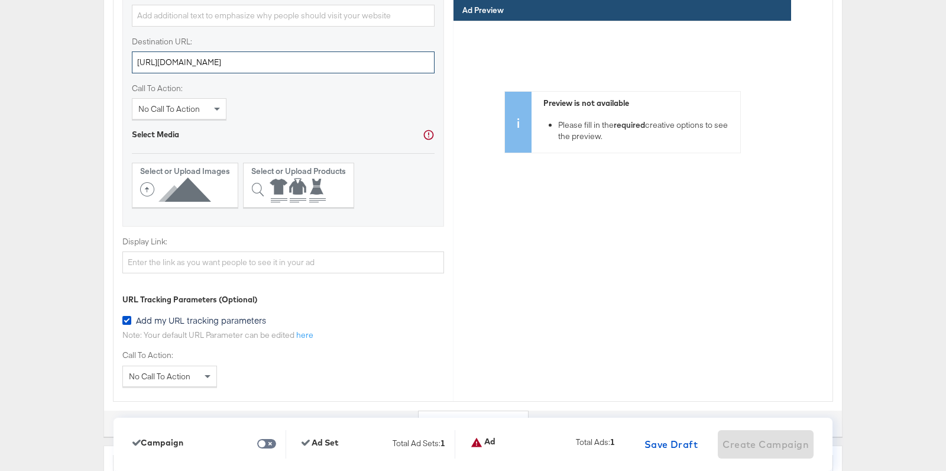
scroll to position [3424, 0]
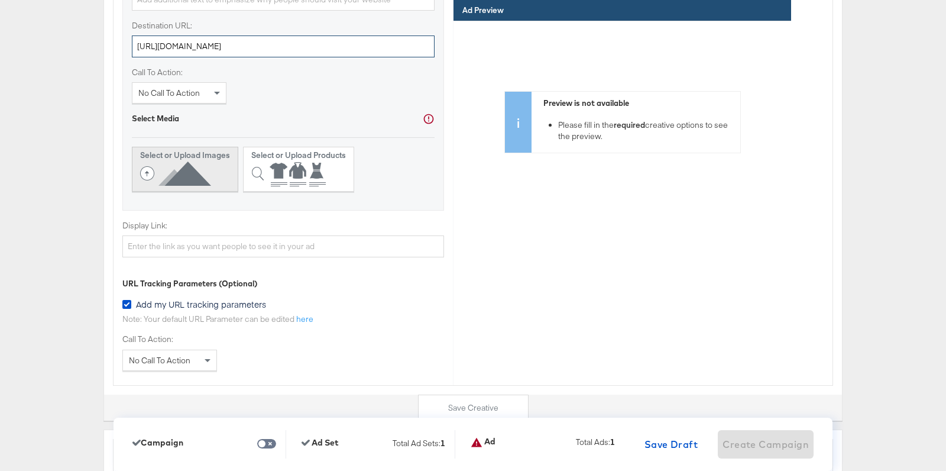
type input "http://kargo.com"
click at [188, 167] on icon at bounding box center [178, 173] width 76 height 27
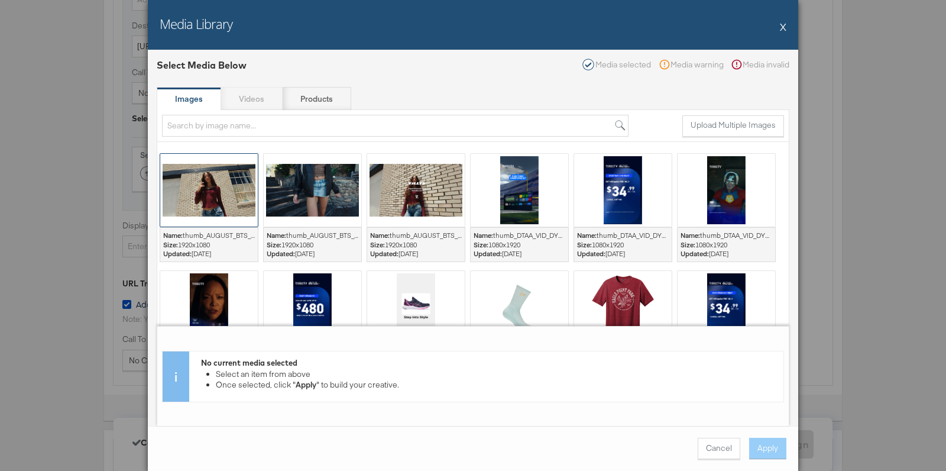
click at [189, 190] on div at bounding box center [209, 190] width 98 height 73
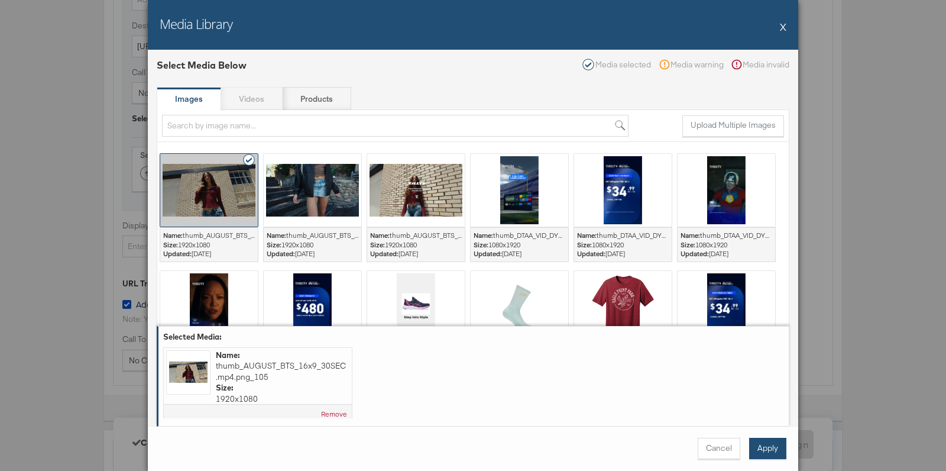
click at [777, 445] on button "Apply" at bounding box center [767, 448] width 37 height 21
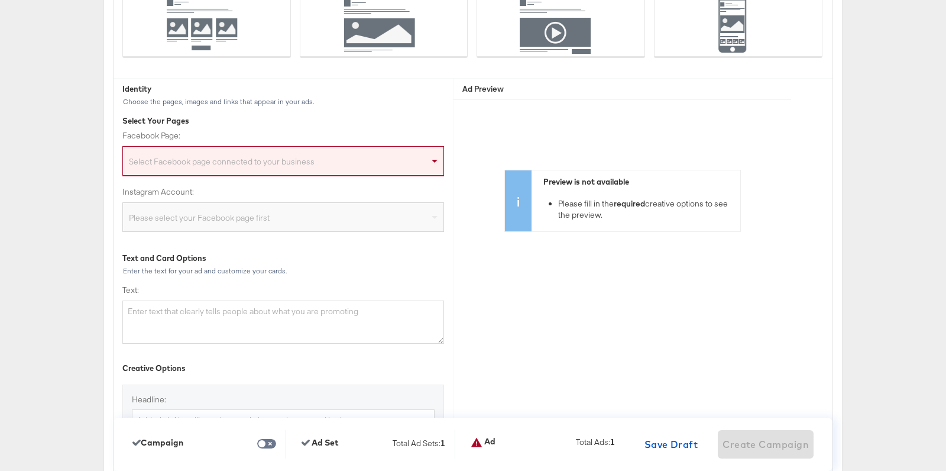
scroll to position [2950, 0]
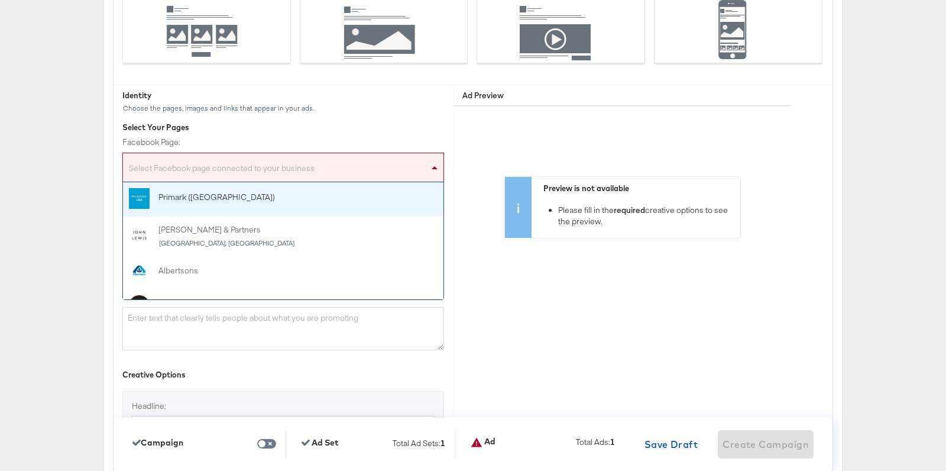
click at [258, 172] on div "Select Facebook page connected to your business" at bounding box center [283, 170] width 321 height 24
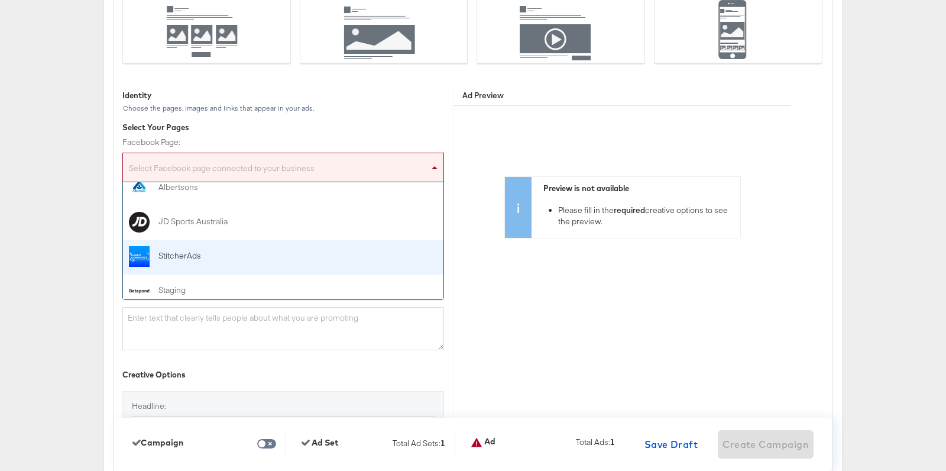
scroll to position [84, 0]
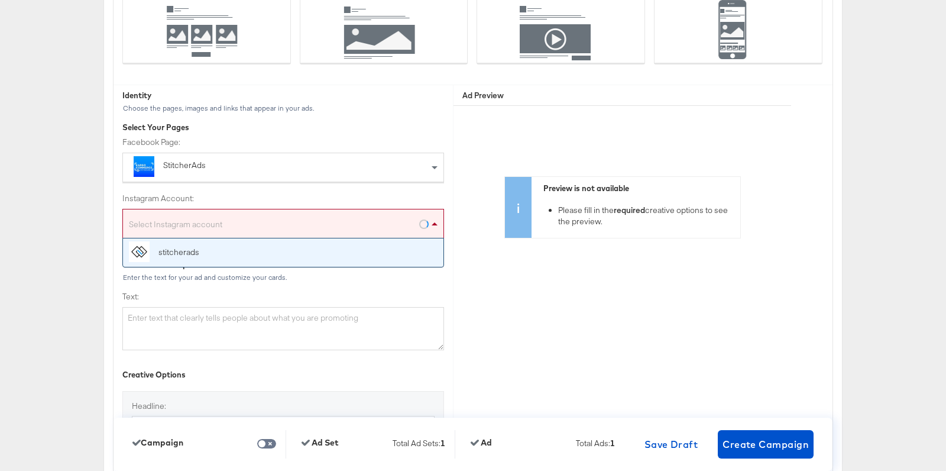
click at [234, 218] on div "Select Instagram account" at bounding box center [283, 226] width 321 height 24
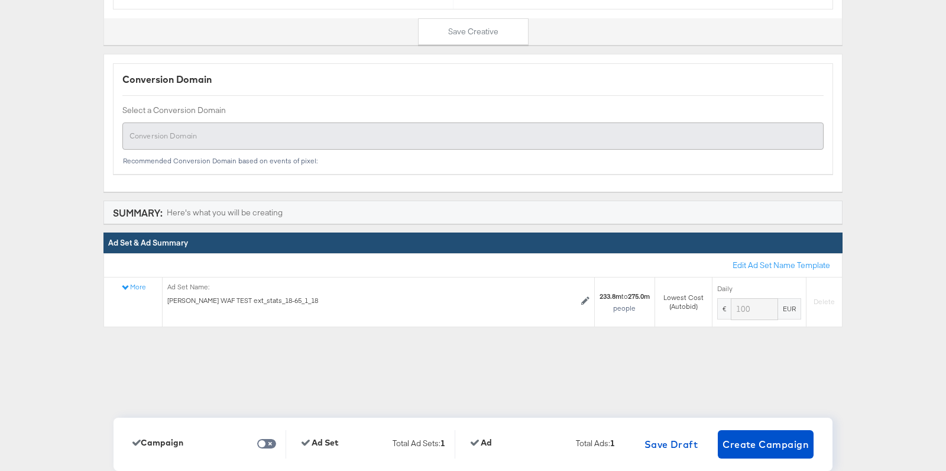
scroll to position [3834, 0]
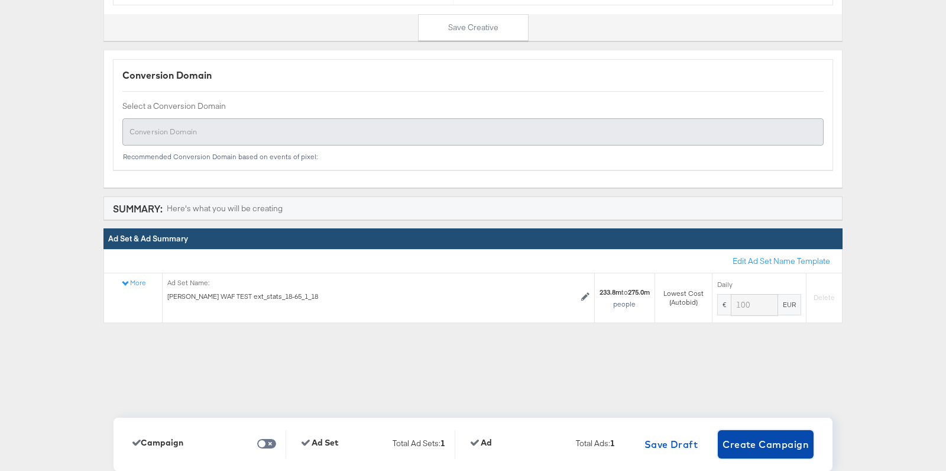
click at [765, 445] on span "Create Campaign" at bounding box center [766, 444] width 86 height 17
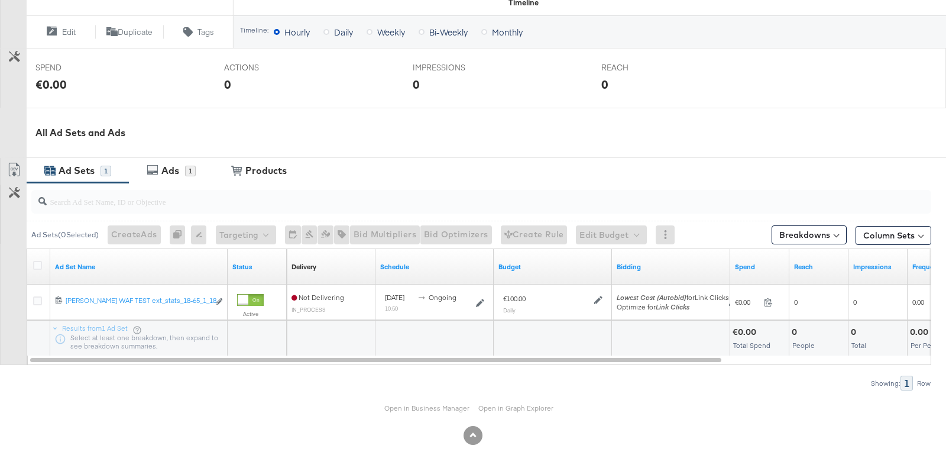
scroll to position [432, 0]
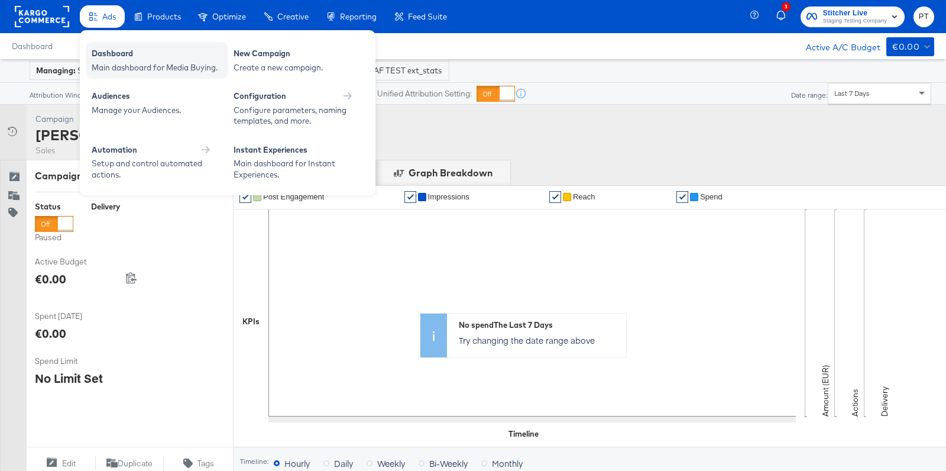
click at [112, 51] on div "Dashboard" at bounding box center [157, 55] width 130 height 14
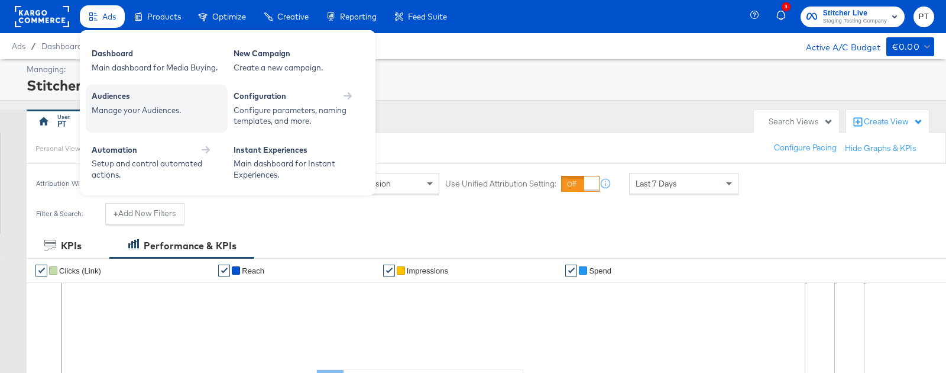
click at [149, 105] on div "Manage your Audiences." at bounding box center [157, 110] width 130 height 11
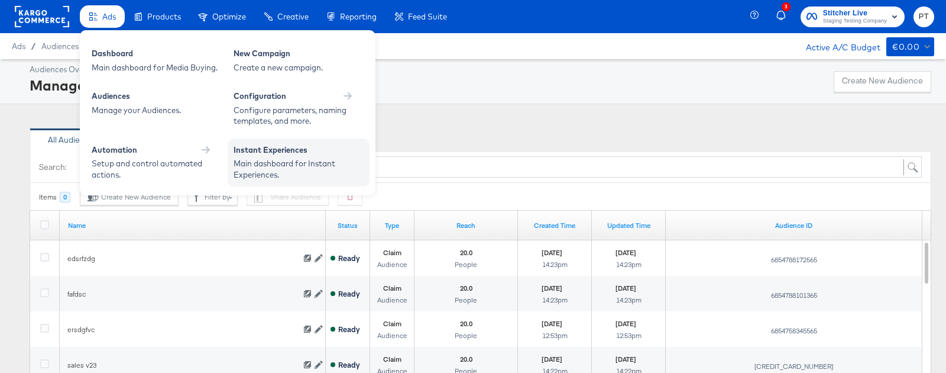
click at [276, 159] on div "Main dashboard for Instant Experiences." at bounding box center [299, 169] width 130 height 22
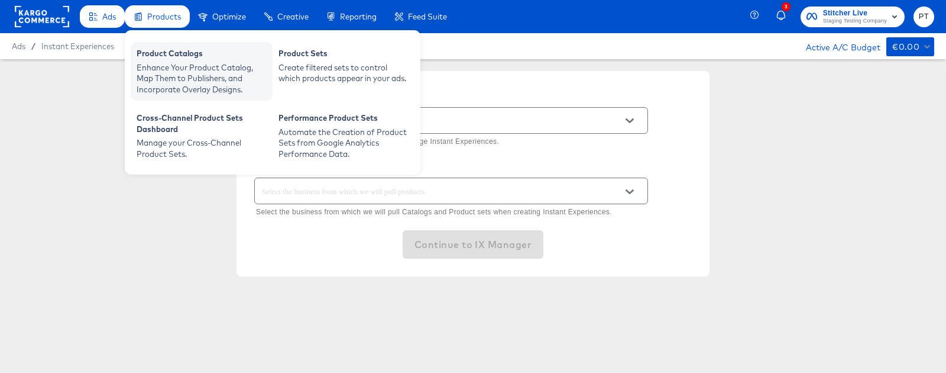
click at [179, 69] on div "Enhance Your Product Catalog, Map Them to Publishers, and Incorporate Overlay D…" at bounding box center [202, 78] width 130 height 33
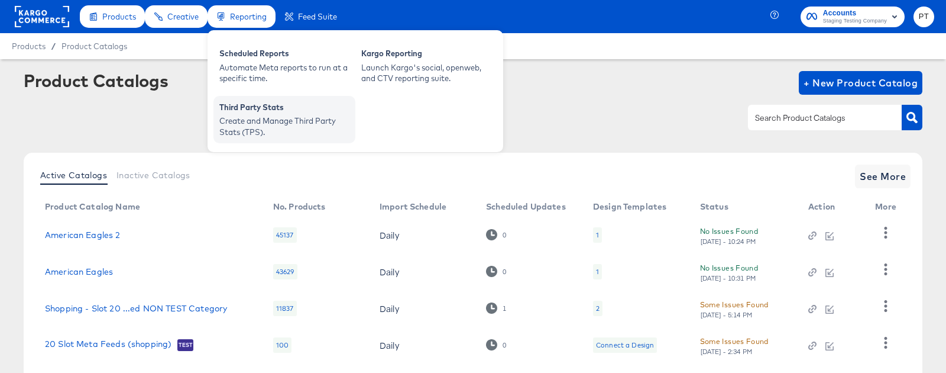
click at [247, 120] on div "Create and Manage Third Party Stats (TPS)." at bounding box center [284, 126] width 130 height 22
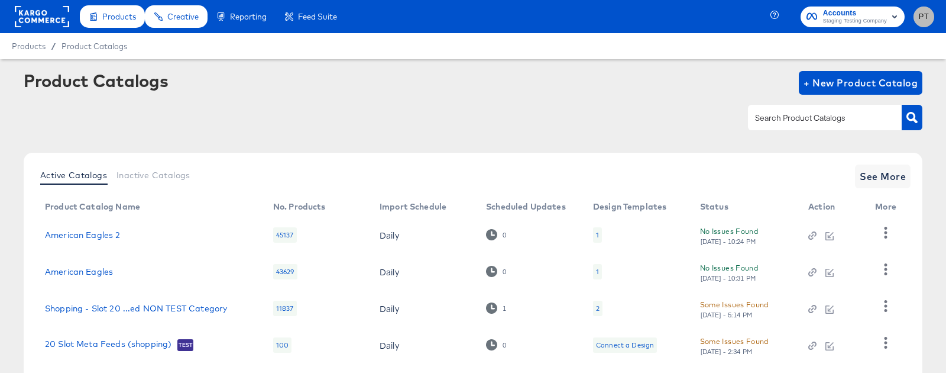
click at [920, 20] on span "PT" at bounding box center [924, 17] width 11 height 14
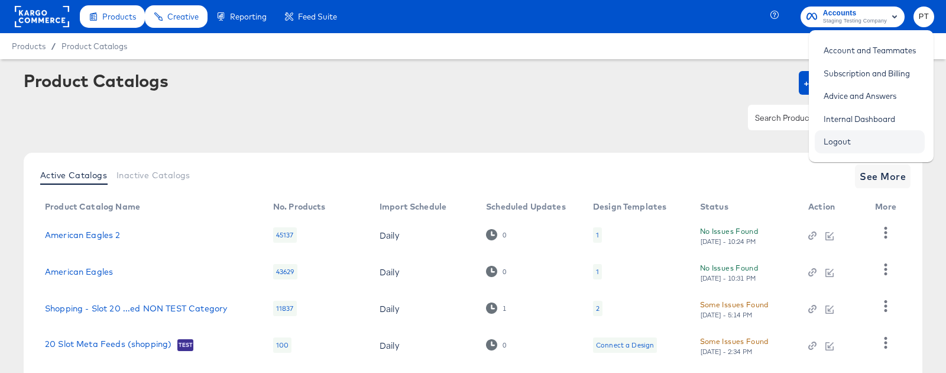
click at [844, 138] on link "Logout" at bounding box center [837, 141] width 45 height 21
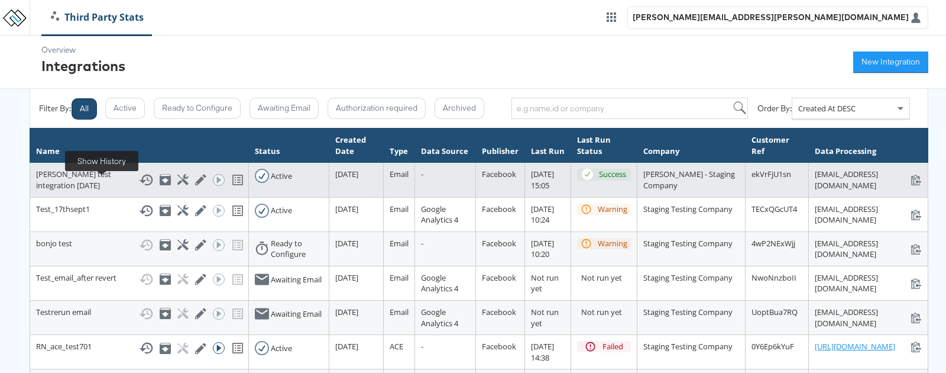
click at [139, 185] on icon at bounding box center [146, 180] width 14 height 14
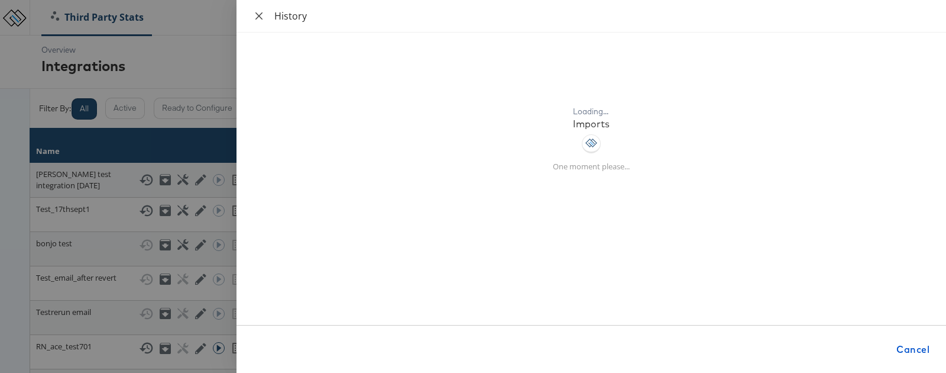
click at [257, 15] on icon "close" at bounding box center [258, 15] width 9 height 9
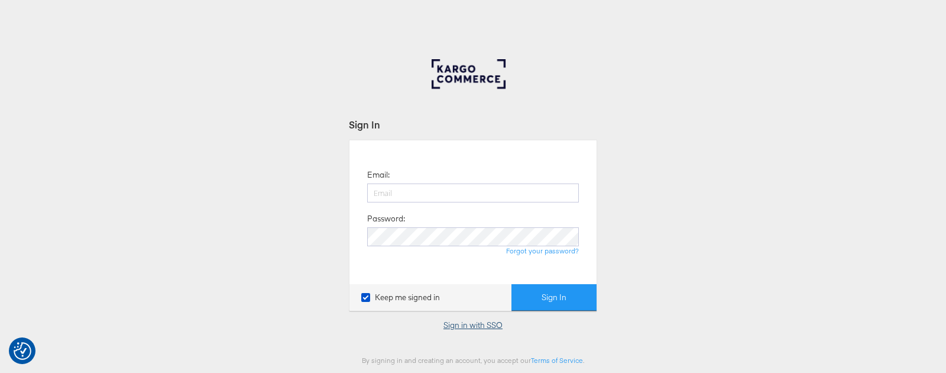
click at [472, 325] on link "Sign in with SSO" at bounding box center [473, 324] width 59 height 11
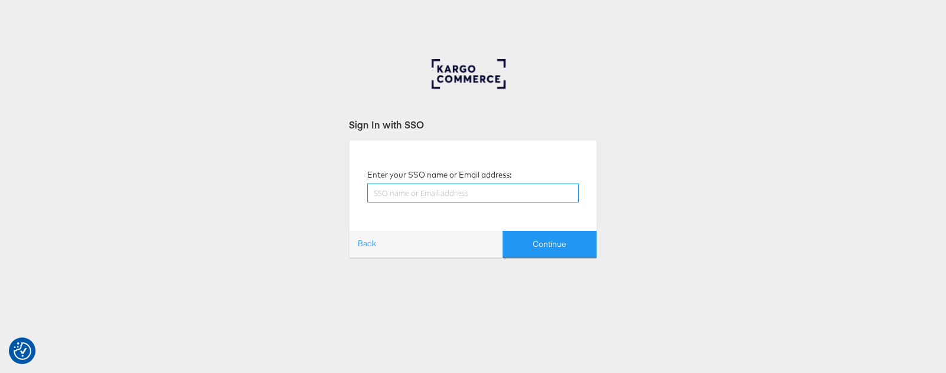
click at [435, 192] on input "text" at bounding box center [473, 192] width 212 height 19
type input "[PERSON_NAME][EMAIL_ADDRESS][PERSON_NAME][DOMAIN_NAME]"
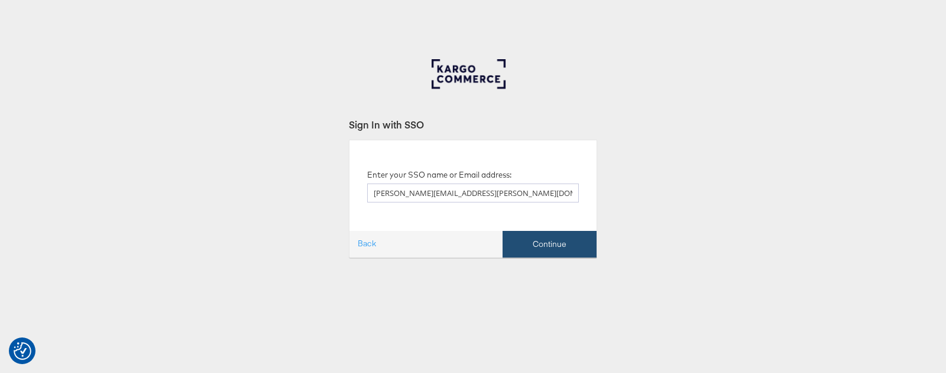
click at [586, 241] on button "Continue" at bounding box center [550, 244] width 94 height 27
click at [553, 245] on button "Continue" at bounding box center [550, 244] width 94 height 27
click at [564, 242] on button "Continue" at bounding box center [550, 244] width 94 height 27
click at [562, 254] on button "Continue" at bounding box center [550, 244] width 94 height 27
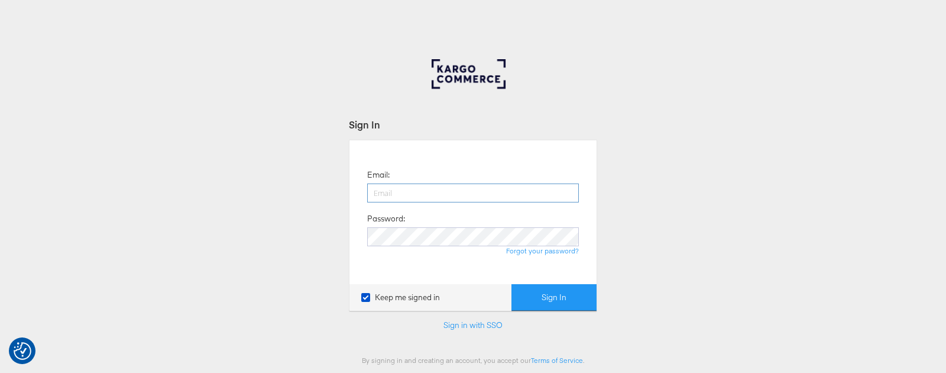
click at [416, 185] on input "email" at bounding box center [473, 192] width 212 height 19
type input "[PERSON_NAME][EMAIL_ADDRESS][PERSON_NAME][DOMAIN_NAME]"
click at [545, 315] on form "Sign In Email: paul.tobin@kargo.com Password: Forgot your password? Keep me sig…" at bounding box center [473, 241] width 248 height 247
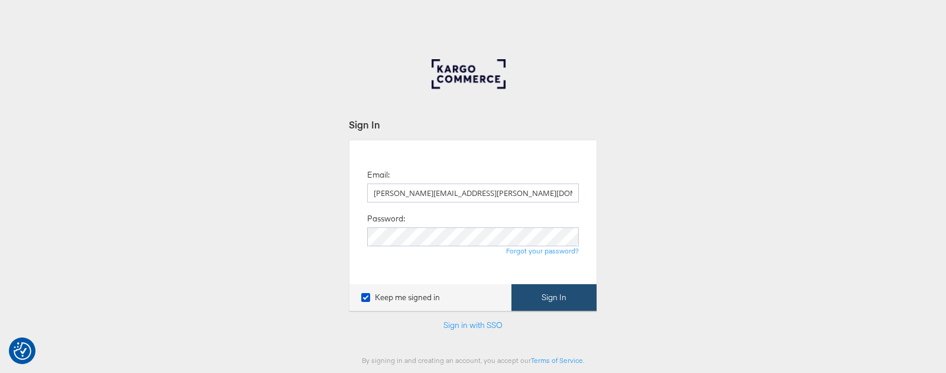
click at [554, 305] on button "Sign In" at bounding box center [554, 297] width 85 height 27
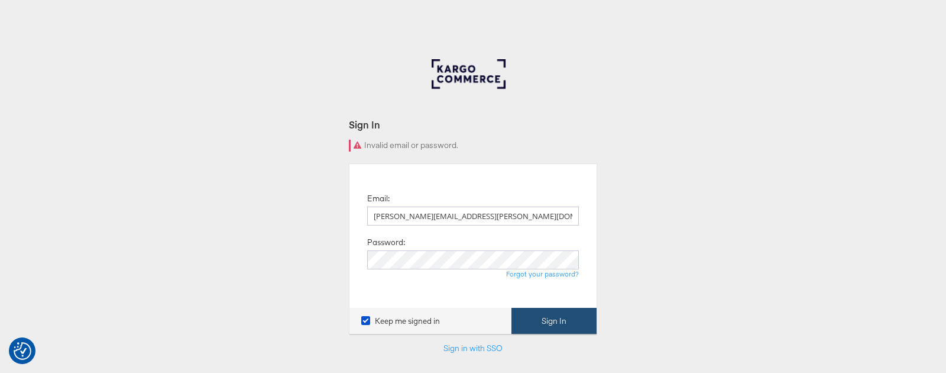
click at [561, 312] on button "Sign In" at bounding box center [554, 321] width 85 height 27
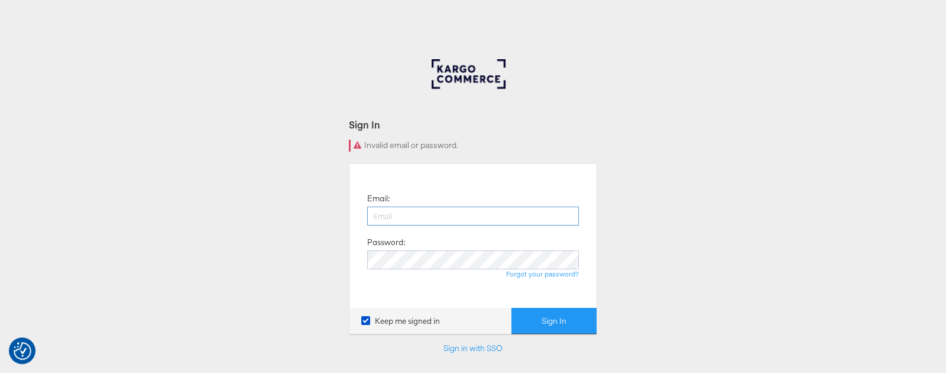
click at [444, 218] on input "email" at bounding box center [473, 215] width 212 height 19
click at [401, 208] on input "email" at bounding box center [473, 215] width 212 height 19
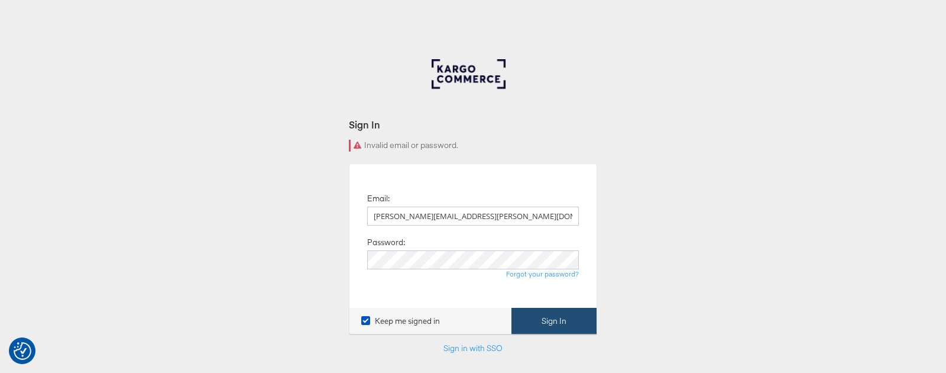
type input "[PERSON_NAME][EMAIL_ADDRESS][PERSON_NAME][DOMAIN_NAME]"
click at [564, 316] on button "Sign In" at bounding box center [554, 321] width 85 height 27
click at [558, 321] on button "Sign In" at bounding box center [554, 321] width 85 height 27
type input "paul.tobin@stitcherads.com"
click at [564, 316] on button "Sign In" at bounding box center [554, 321] width 85 height 27
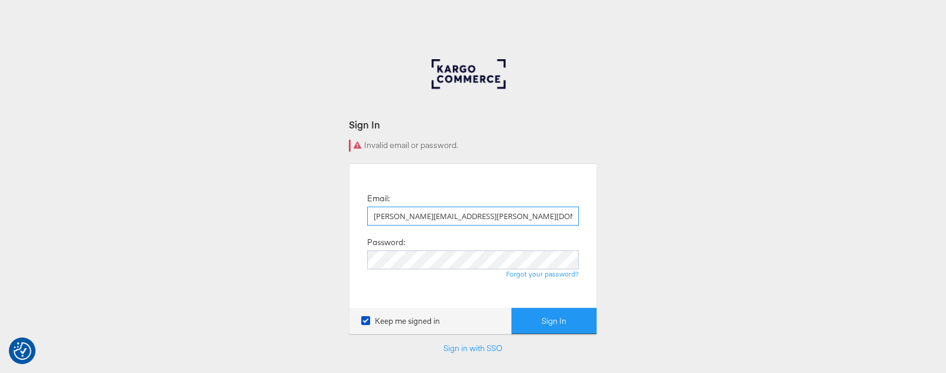
click at [483, 216] on input "[PERSON_NAME][EMAIL_ADDRESS][PERSON_NAME][DOMAIN_NAME]" at bounding box center [473, 215] width 212 height 19
type input "[PERSON_NAME][EMAIL_ADDRESS][PERSON_NAME][DOMAIN_NAME]"
click at [554, 318] on button "Sign In" at bounding box center [554, 321] width 85 height 27
click at [570, 326] on button "Sign In" at bounding box center [554, 321] width 85 height 27
click at [231, 181] on div "Sign In Invalid email or password. Email: [PERSON_NAME][EMAIL_ADDRESS][PERSON_N…" at bounding box center [473, 354] width 946 height 591
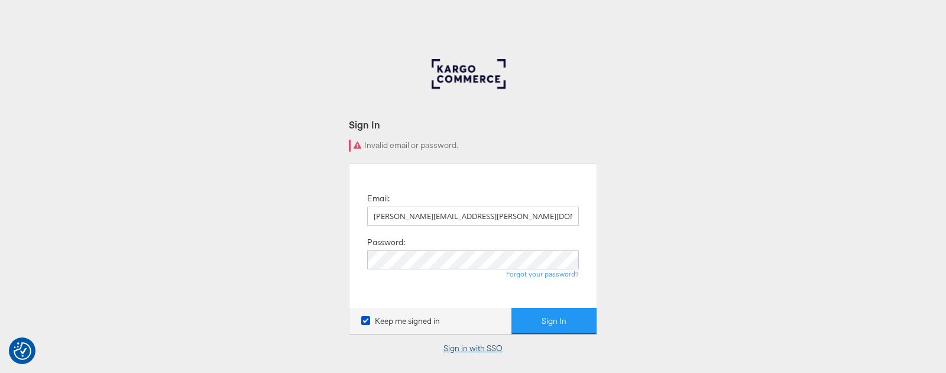
click at [478, 347] on link "Sign in with SSO" at bounding box center [473, 347] width 59 height 11
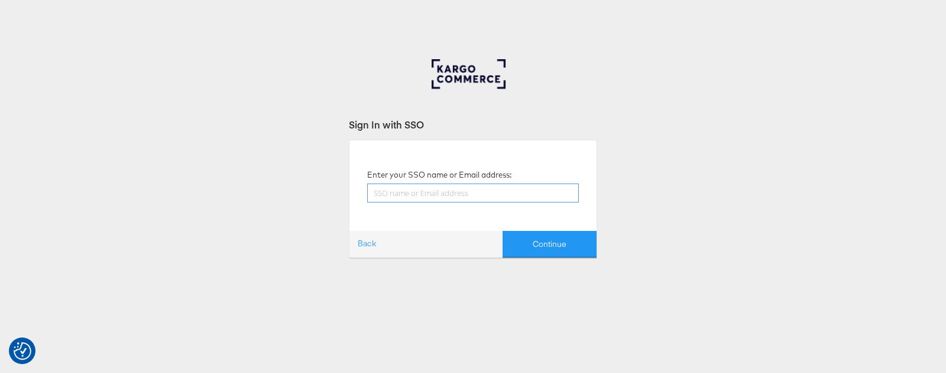
click at [435, 195] on input "text" at bounding box center [473, 192] width 212 height 19
type input "[PERSON_NAME][EMAIL_ADDRESS][PERSON_NAME][DOMAIN_NAME]"
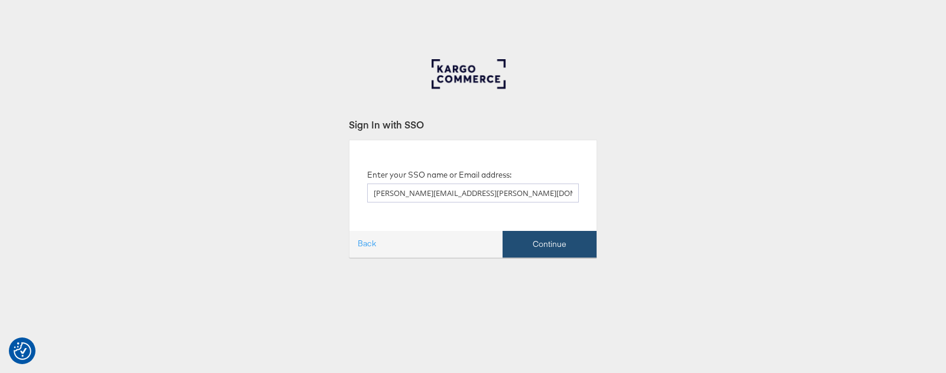
click at [557, 242] on button "Continue" at bounding box center [550, 244] width 94 height 27
click at [564, 245] on button "Continue" at bounding box center [550, 244] width 94 height 27
click at [558, 243] on button "Continue" at bounding box center [550, 244] width 94 height 27
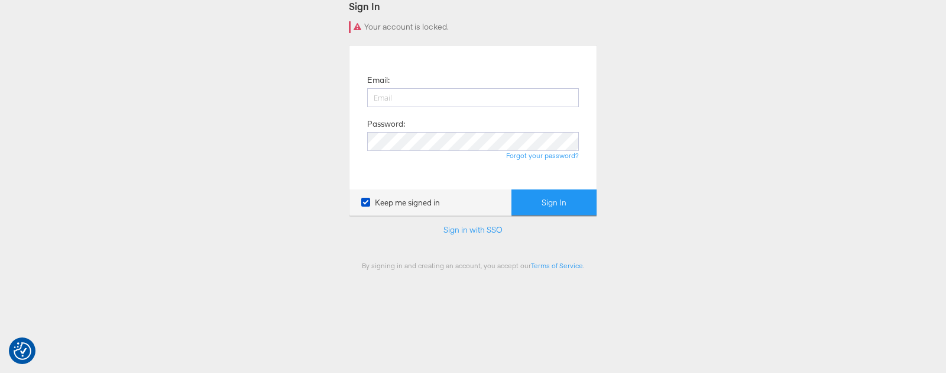
scroll to position [131, 0]
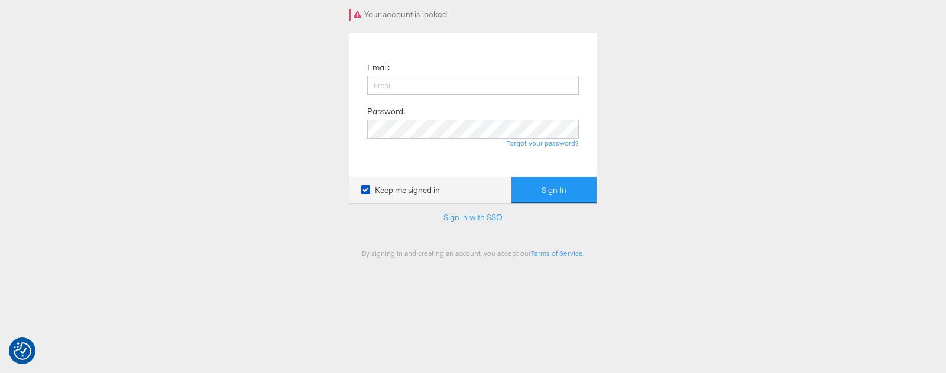
click at [481, 211] on form "Sign In Your account is locked. Email: Password: Forgot your password? Keep me …" at bounding box center [473, 122] width 248 height 270
click at [480, 216] on link "Sign in with SSO" at bounding box center [473, 217] width 59 height 11
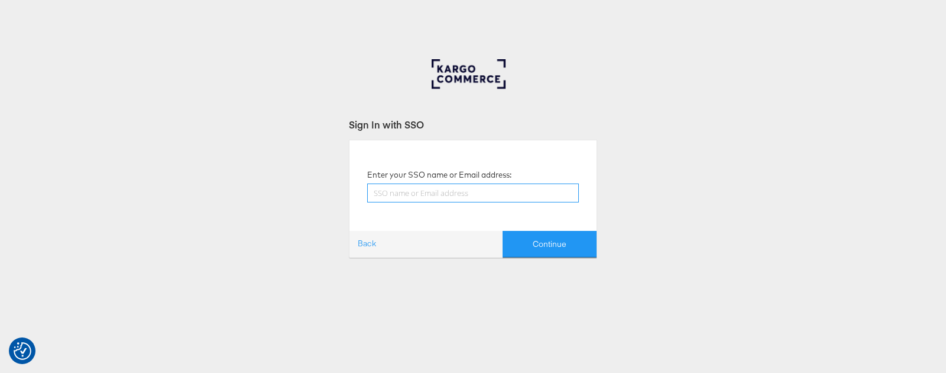
click at [478, 194] on input "text" at bounding box center [473, 192] width 212 height 19
type input "[PERSON_NAME][EMAIL_ADDRESS][PERSON_NAME][DOMAIN_NAME]"
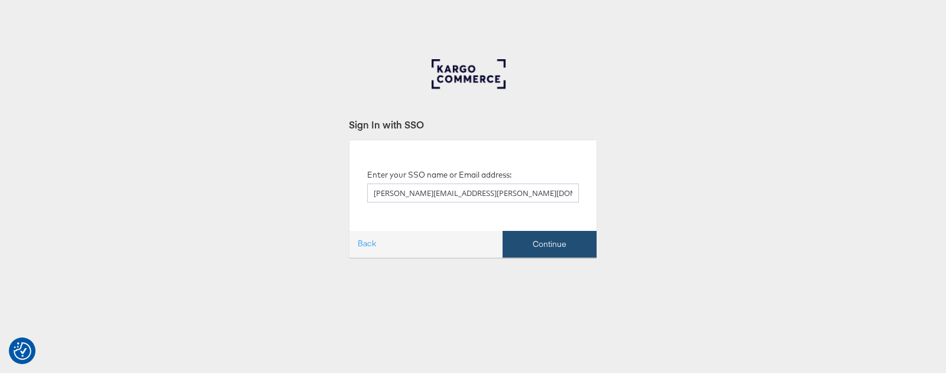
click at [556, 244] on button "Continue" at bounding box center [550, 244] width 94 height 27
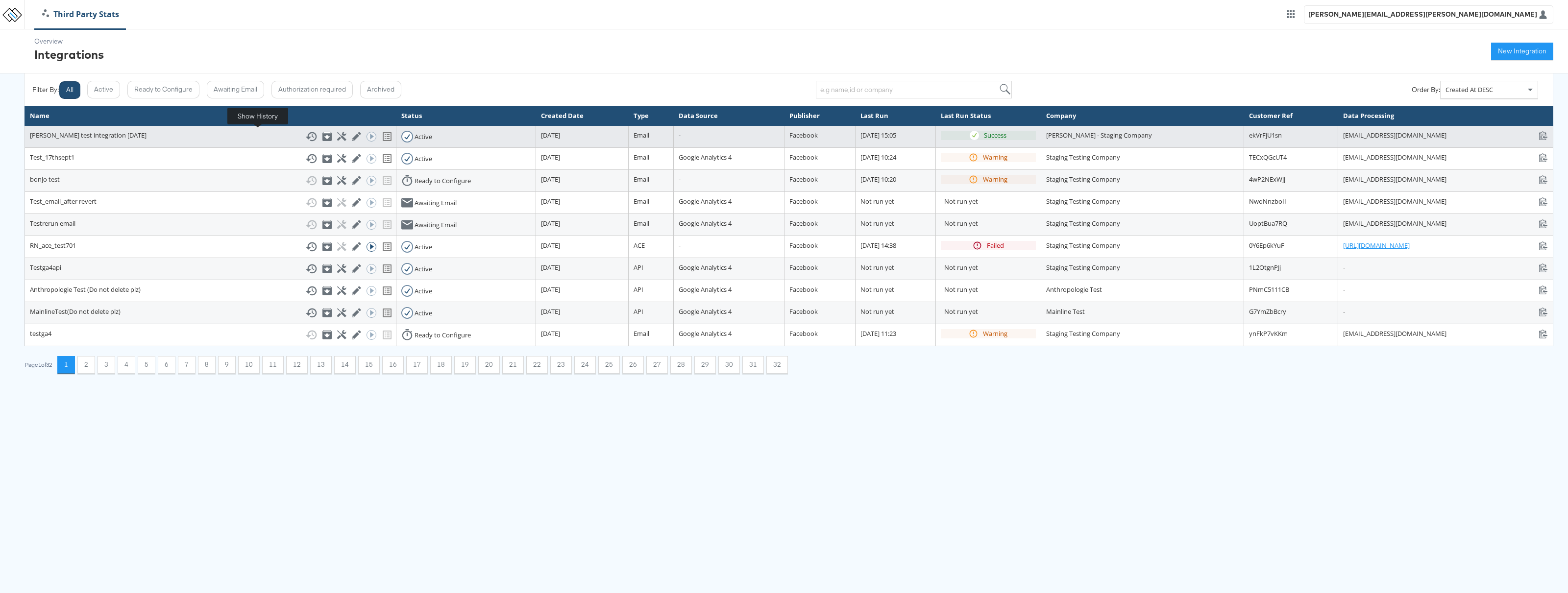
click at [311, 136] on rect at bounding box center [311, 135] width 1 height 2
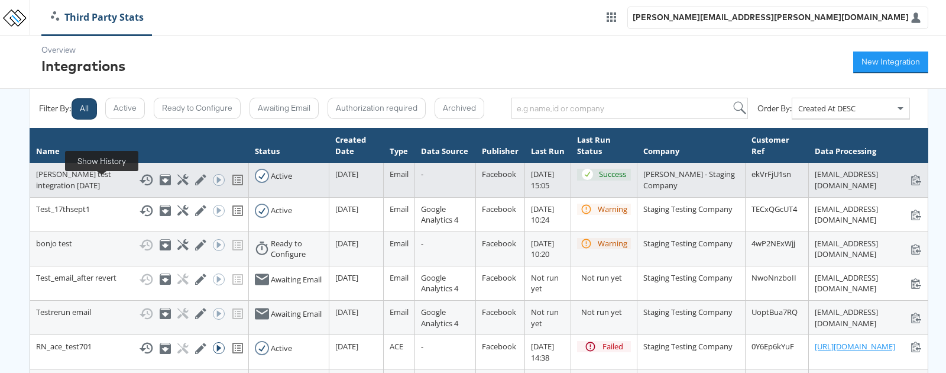
click at [139, 187] on icon at bounding box center [146, 180] width 14 height 14
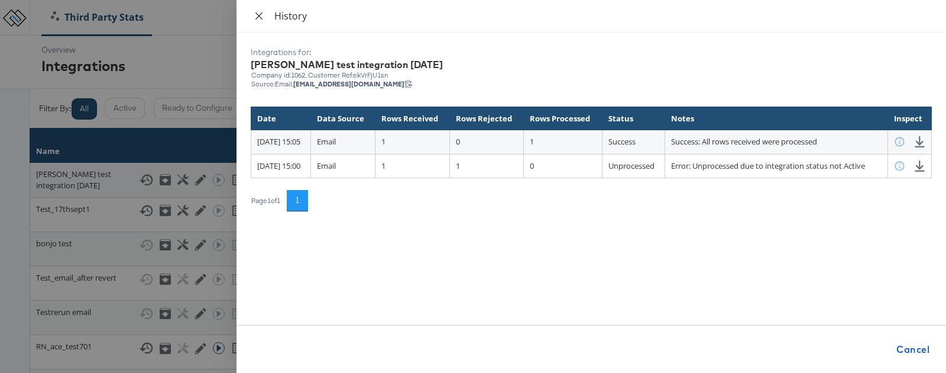
click at [255, 18] on icon "close" at bounding box center [258, 15] width 9 height 9
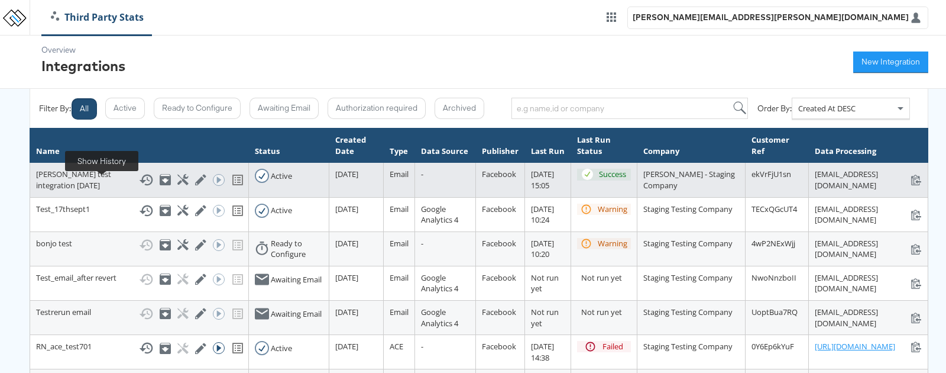
click at [139, 186] on icon at bounding box center [146, 180] width 14 height 14
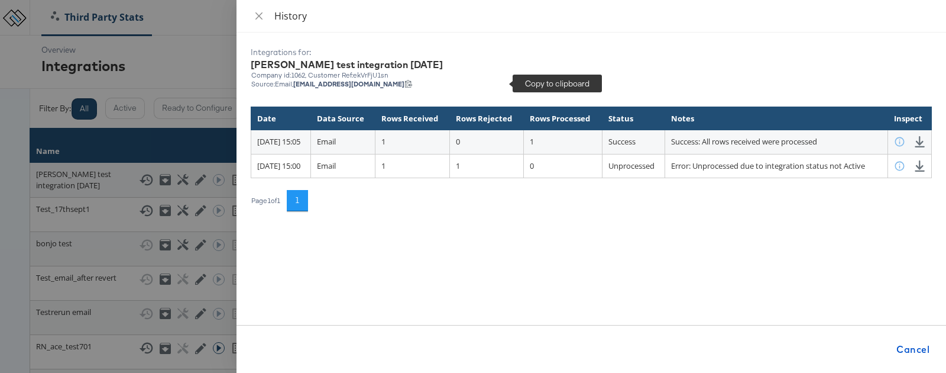
click at [413, 83] on icon at bounding box center [409, 83] width 8 height 8
click at [261, 12] on icon "close" at bounding box center [258, 15] width 9 height 9
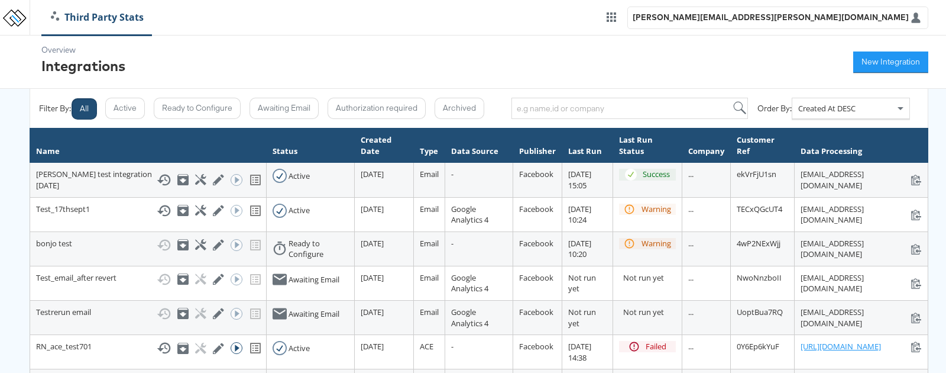
scroll to position [9, 0]
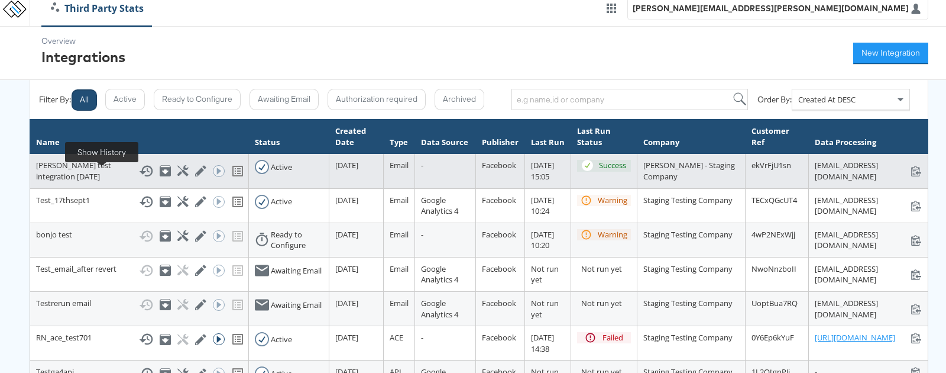
click at [139, 176] on g at bounding box center [146, 171] width 14 height 11
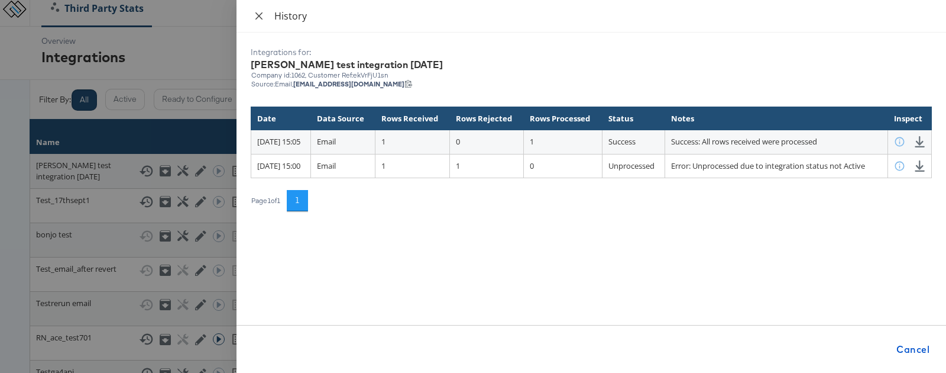
click at [263, 17] on icon "close" at bounding box center [258, 15] width 9 height 9
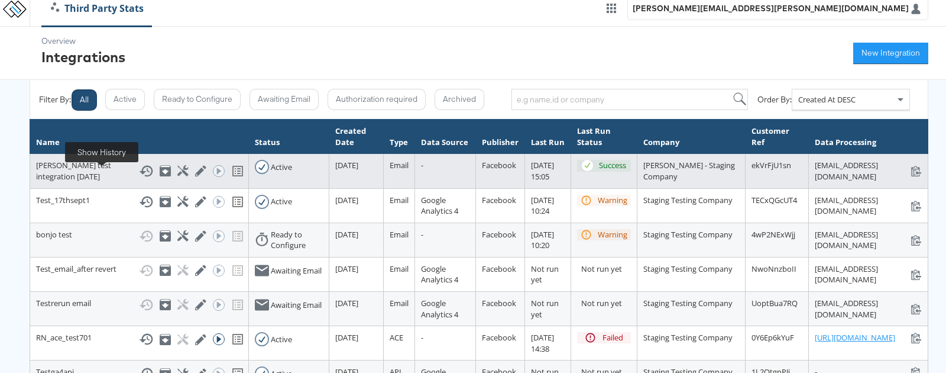
click at [139, 177] on icon at bounding box center [146, 171] width 14 height 11
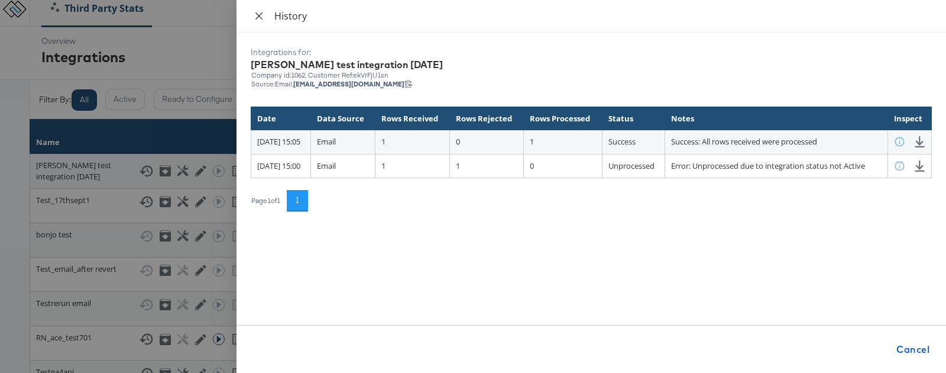
click at [254, 17] on icon "close" at bounding box center [258, 15] width 9 height 9
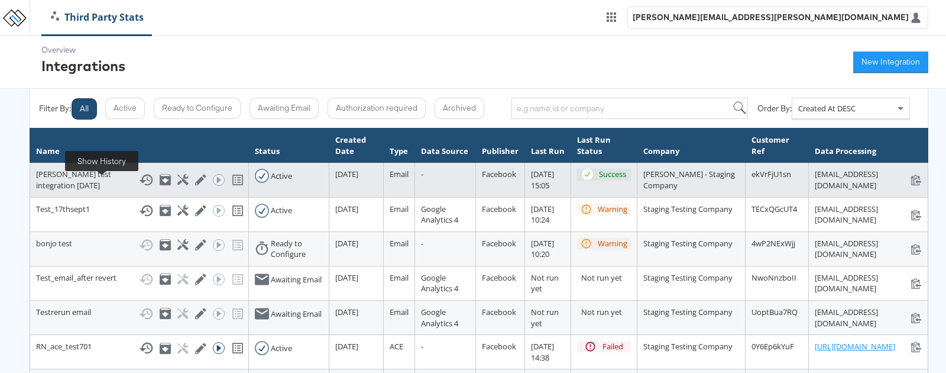
click at [139, 180] on icon at bounding box center [146, 180] width 14 height 14
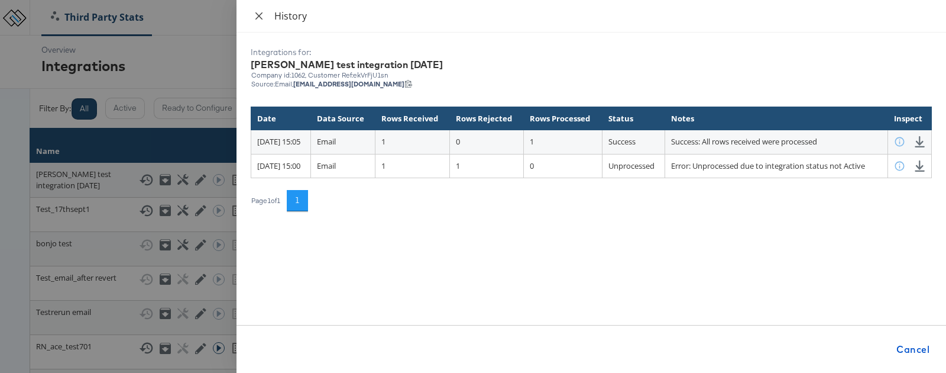
click at [265, 13] on button "Close" at bounding box center [259, 16] width 17 height 11
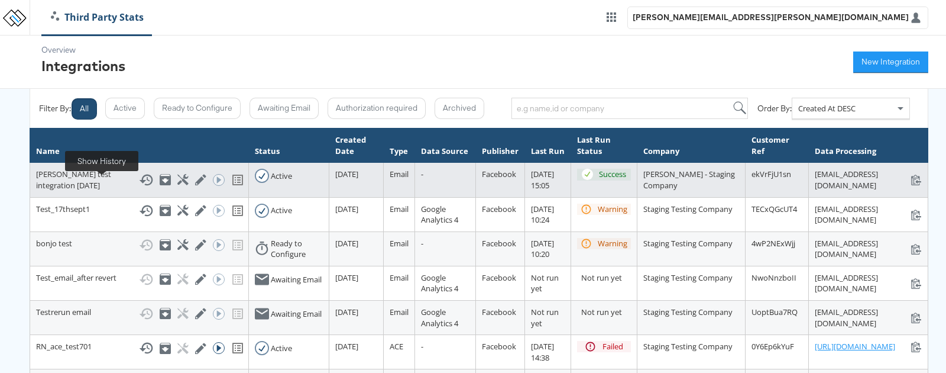
click at [139, 184] on icon at bounding box center [146, 180] width 14 height 14
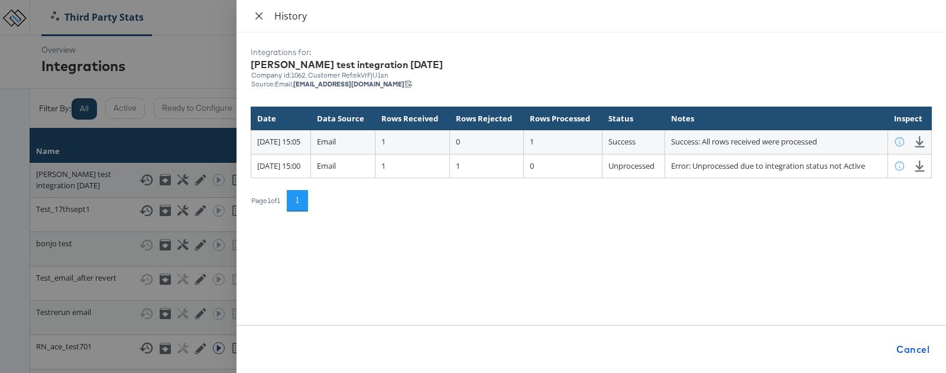
click at [261, 15] on icon "close" at bounding box center [258, 15] width 9 height 9
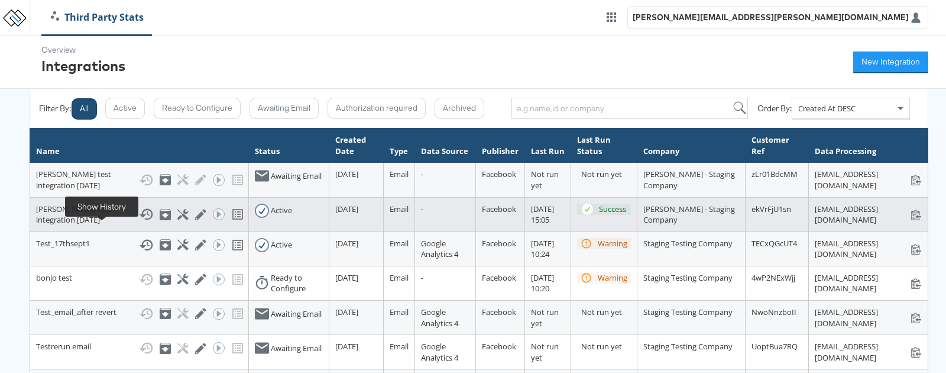
click at [139, 221] on icon at bounding box center [146, 214] width 14 height 14
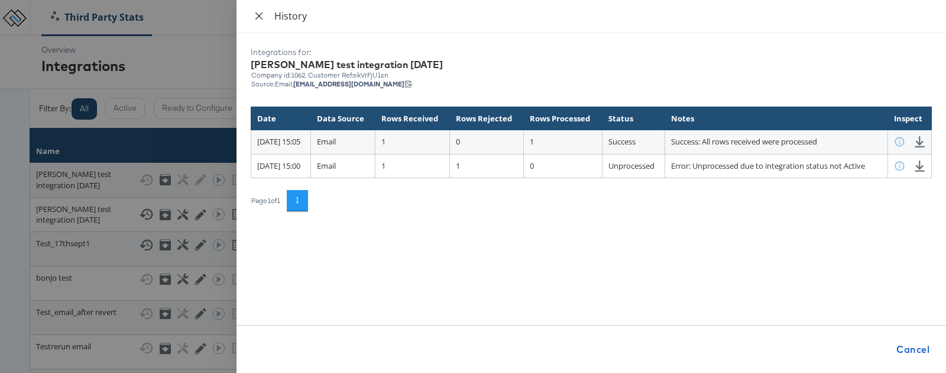
click at [263, 15] on icon "close" at bounding box center [258, 15] width 9 height 9
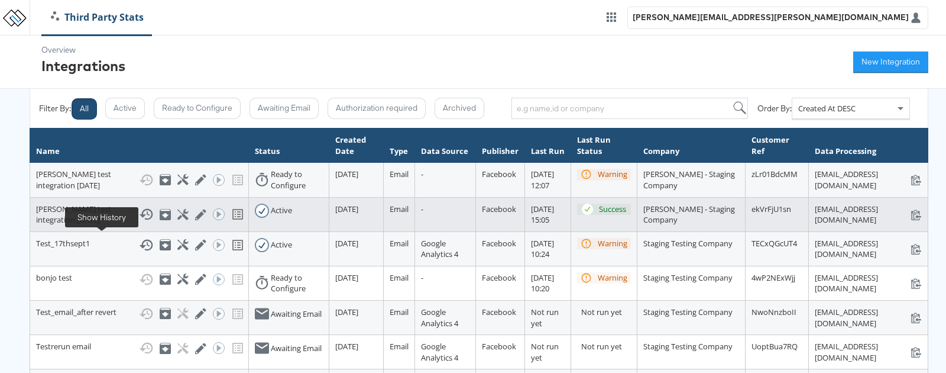
click at [139, 221] on icon at bounding box center [146, 214] width 14 height 14
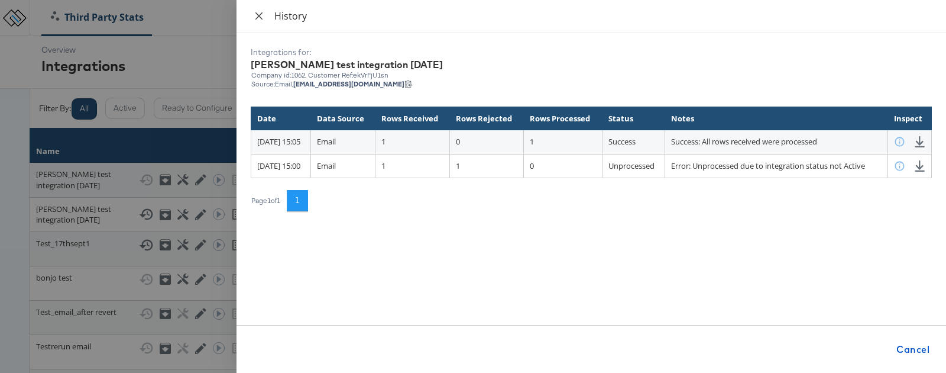
click at [262, 18] on icon "close" at bounding box center [258, 15] width 9 height 9
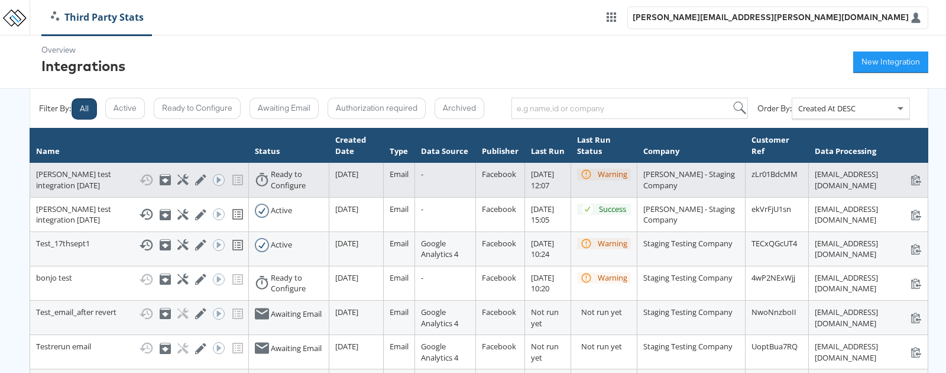
click at [139, 185] on div "Show History Archive Configure Edit Integration Run ACE Workflow Now" at bounding box center [191, 180] width 104 height 22
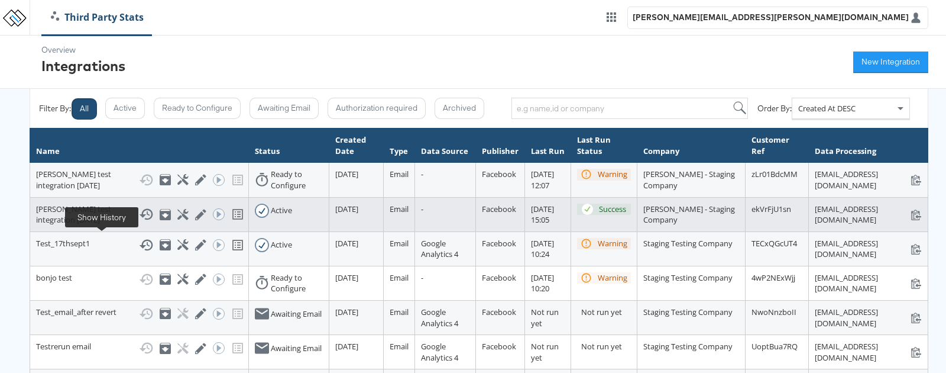
click at [139, 221] on icon at bounding box center [146, 214] width 14 height 14
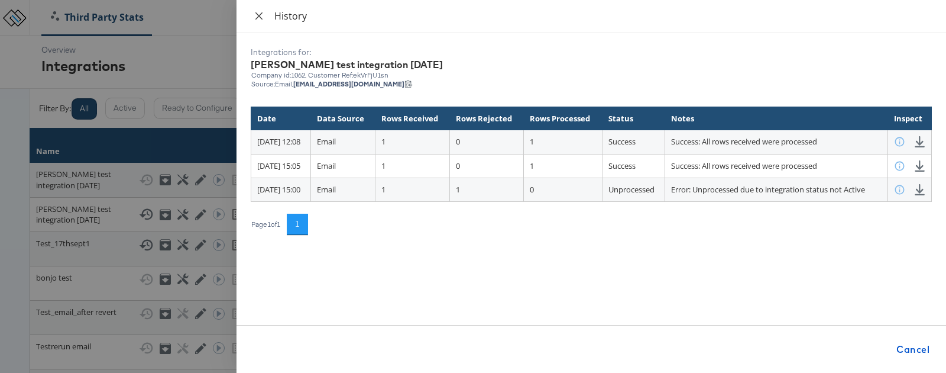
click at [260, 15] on icon "close" at bounding box center [259, 15] width 7 height 7
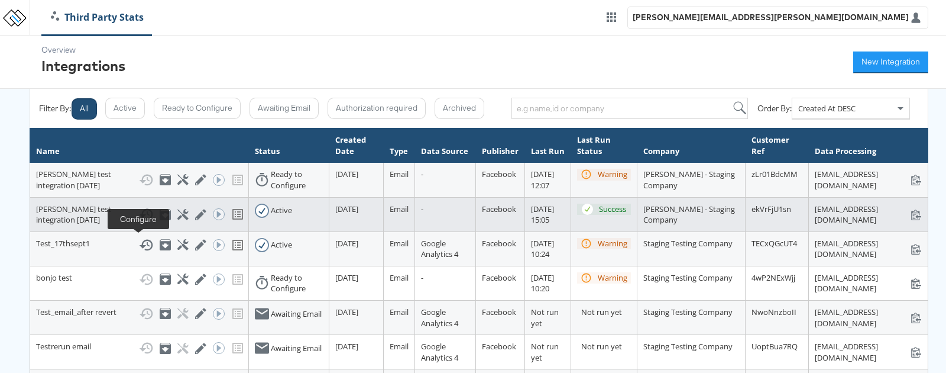
click at [177, 220] on icon at bounding box center [182, 214] width 11 height 11
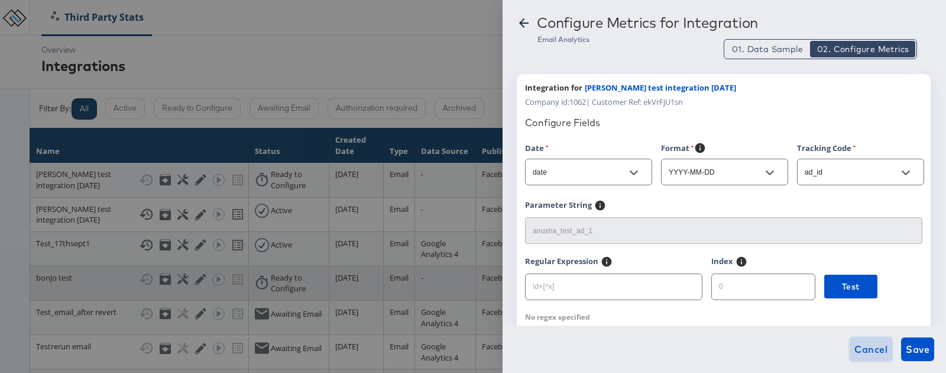
click at [874, 342] on span "Cancel" at bounding box center [871, 349] width 33 height 17
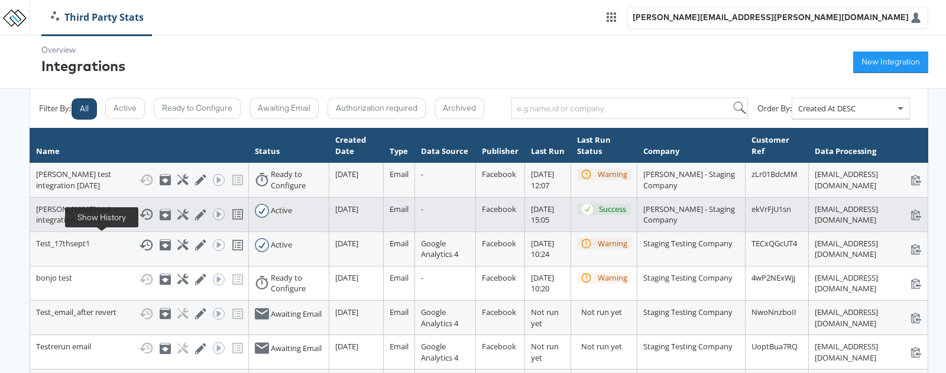
click at [139, 221] on icon at bounding box center [146, 214] width 14 height 14
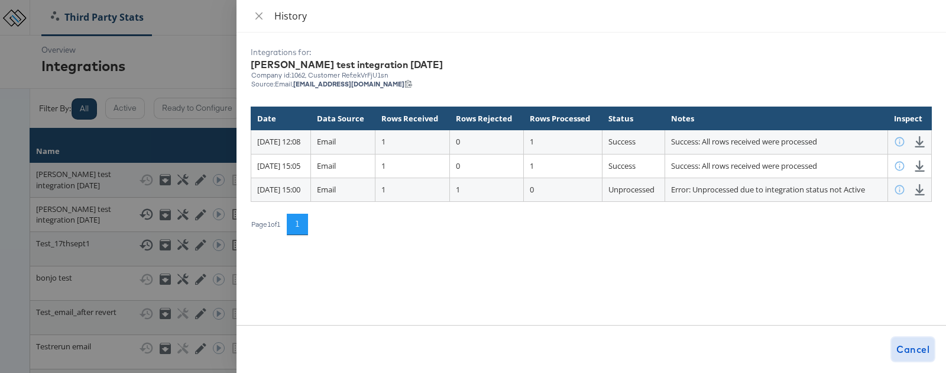
click at [908, 352] on span "Cancel" at bounding box center [913, 349] width 33 height 17
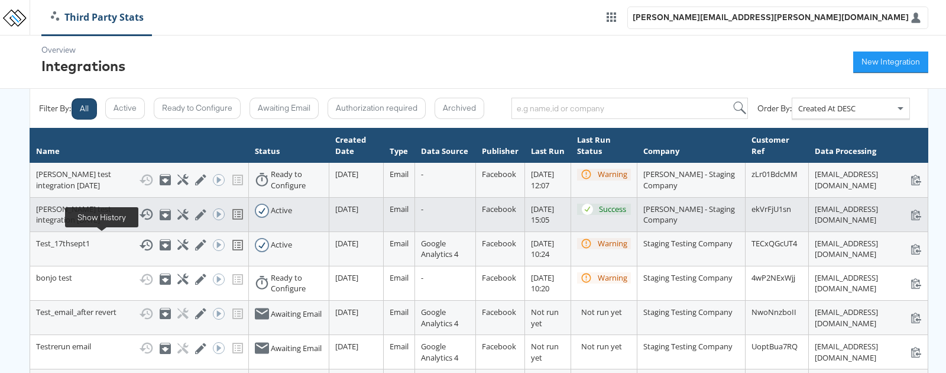
click at [139, 221] on icon at bounding box center [146, 214] width 14 height 14
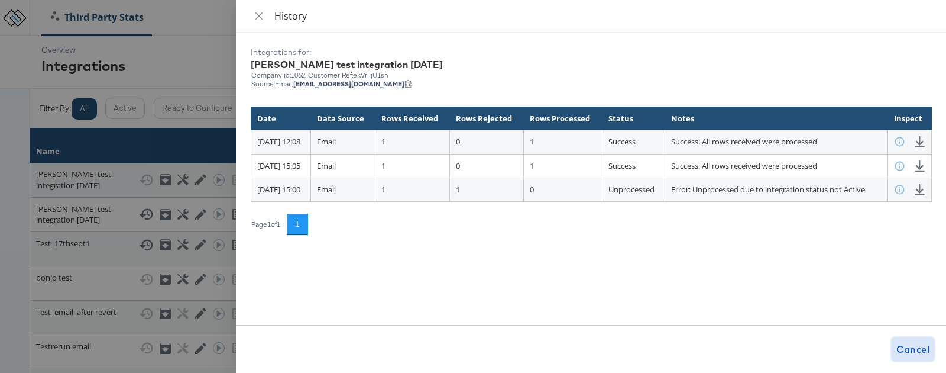
click at [918, 351] on span "Cancel" at bounding box center [913, 349] width 33 height 17
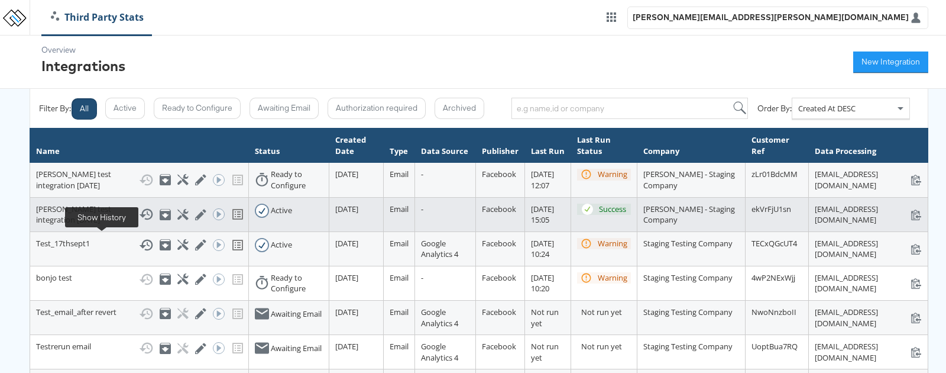
click at [139, 221] on icon at bounding box center [146, 214] width 14 height 14
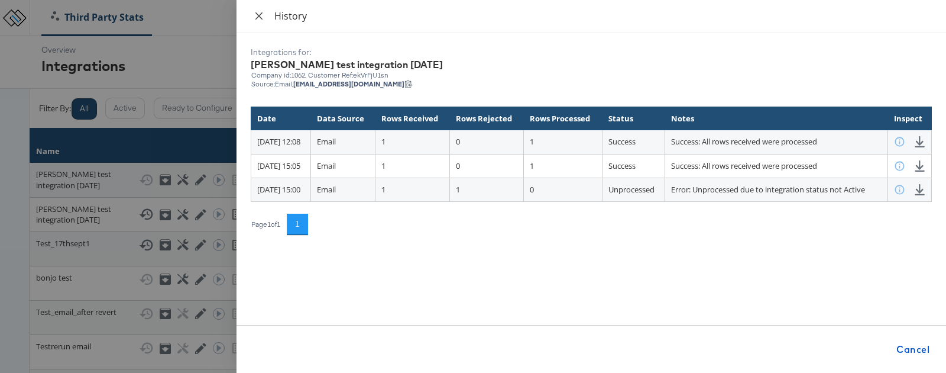
click at [262, 15] on icon "close" at bounding box center [258, 15] width 9 height 9
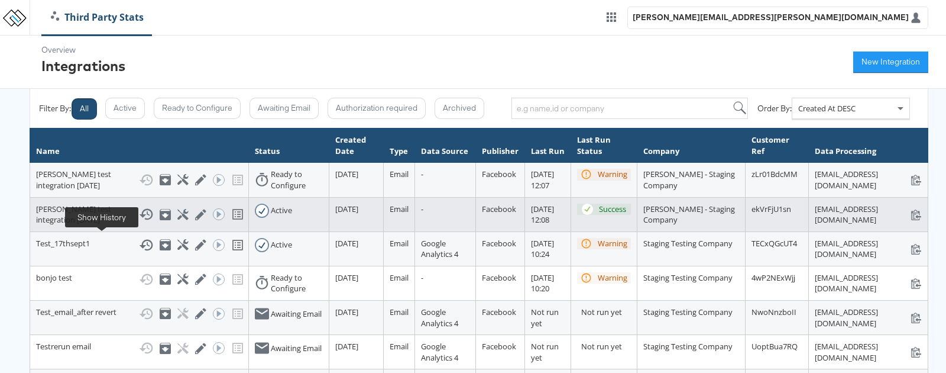
click at [139, 220] on icon at bounding box center [146, 214] width 14 height 11
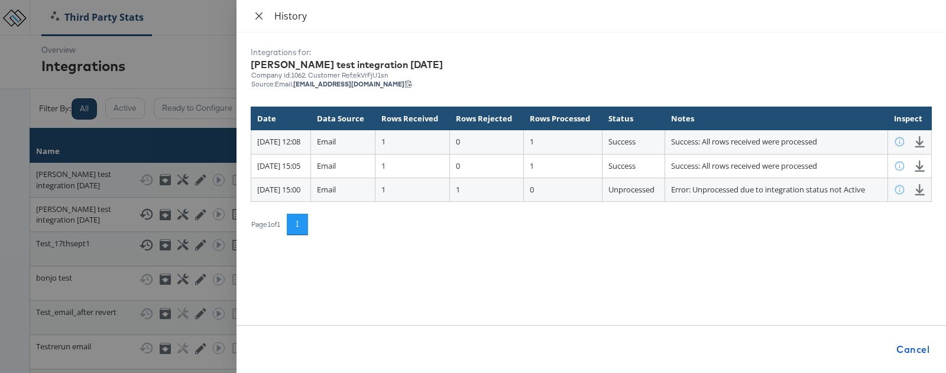
click at [258, 15] on icon "close" at bounding box center [259, 15] width 7 height 7
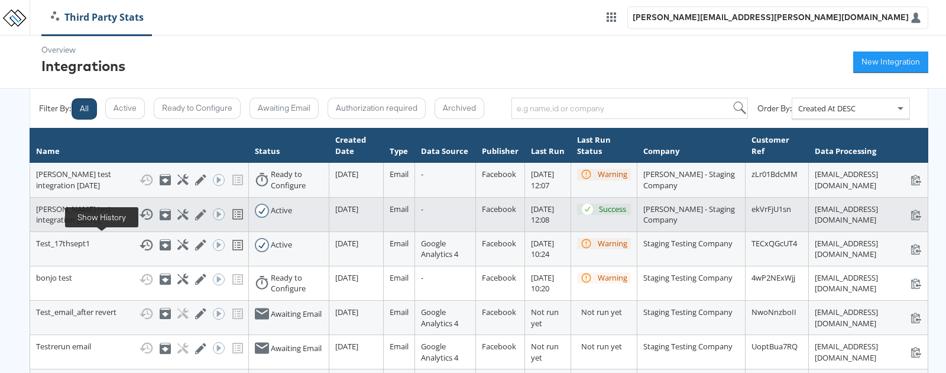
click at [139, 221] on icon at bounding box center [146, 214] width 14 height 14
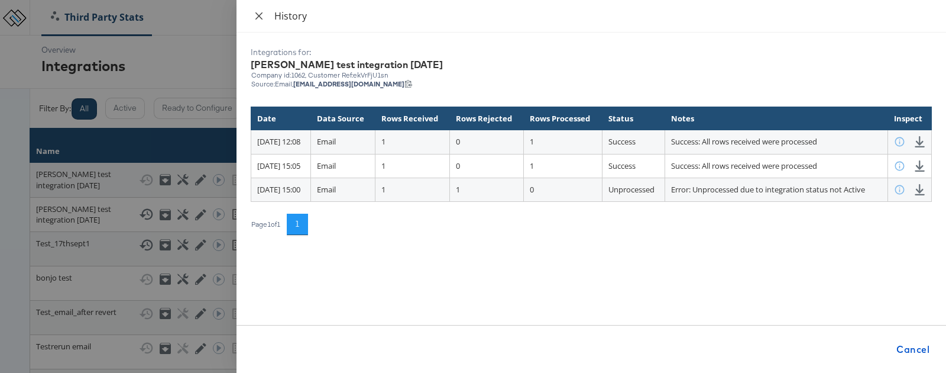
click at [256, 15] on icon "close" at bounding box center [258, 15] width 9 height 9
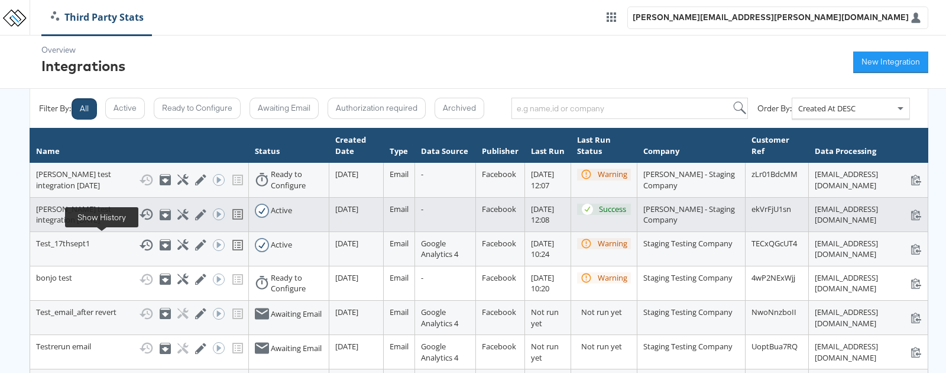
click at [139, 221] on icon at bounding box center [146, 214] width 14 height 14
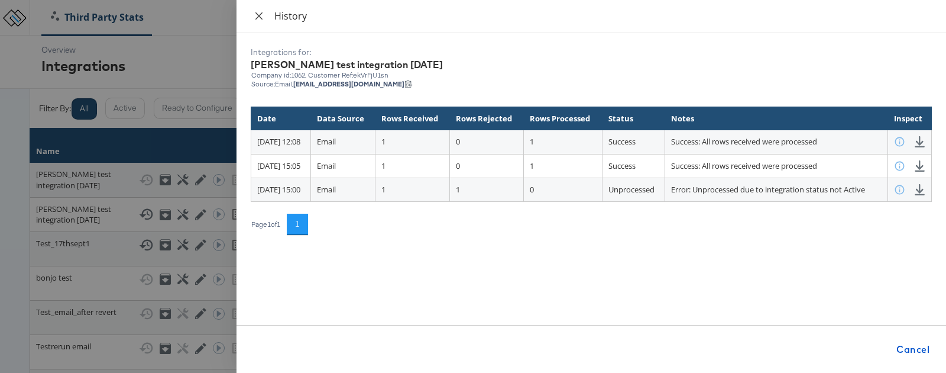
click at [259, 17] on icon "close" at bounding box center [258, 15] width 9 height 9
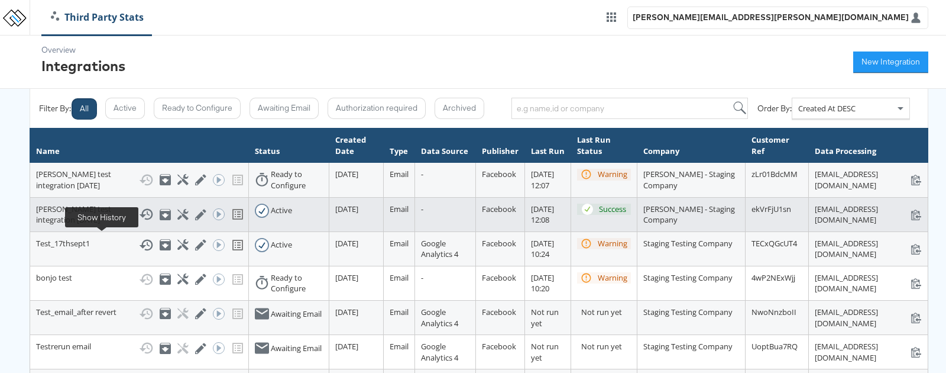
click at [139, 220] on icon at bounding box center [146, 214] width 14 height 11
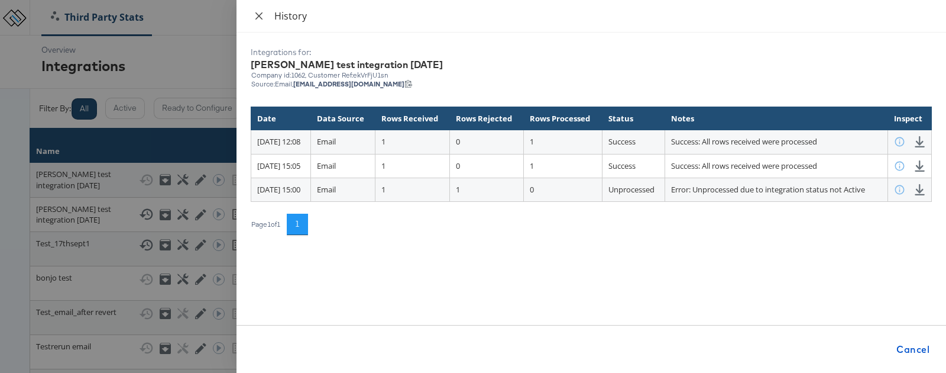
click at [262, 19] on icon "close" at bounding box center [259, 15] width 7 height 7
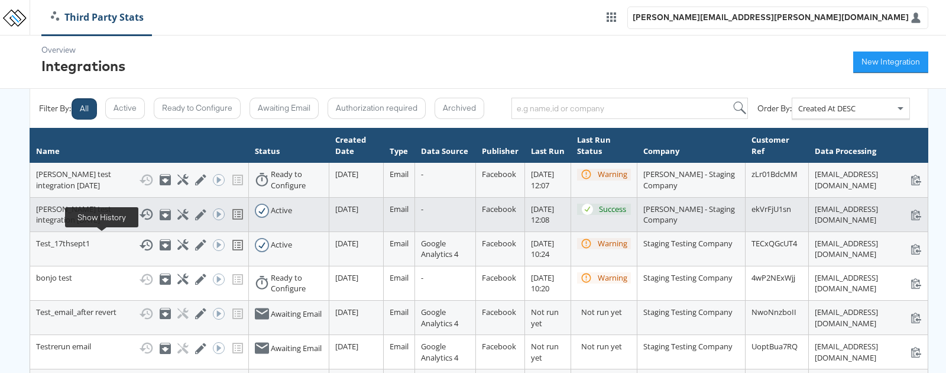
click at [139, 220] on g at bounding box center [146, 214] width 14 height 11
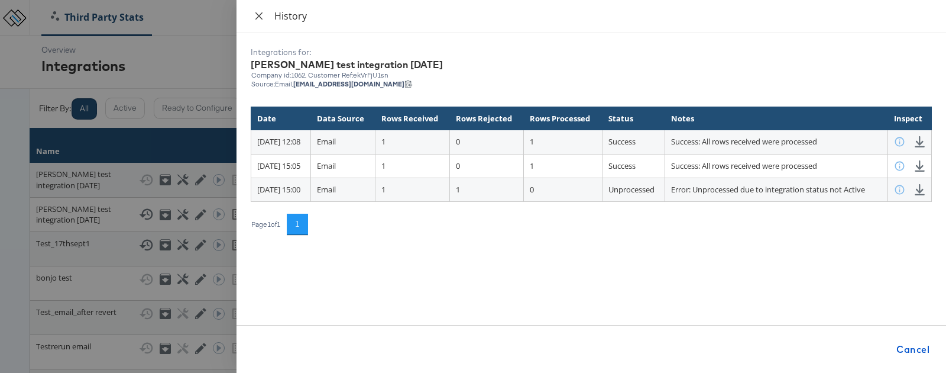
click at [259, 15] on icon "close" at bounding box center [259, 15] width 7 height 7
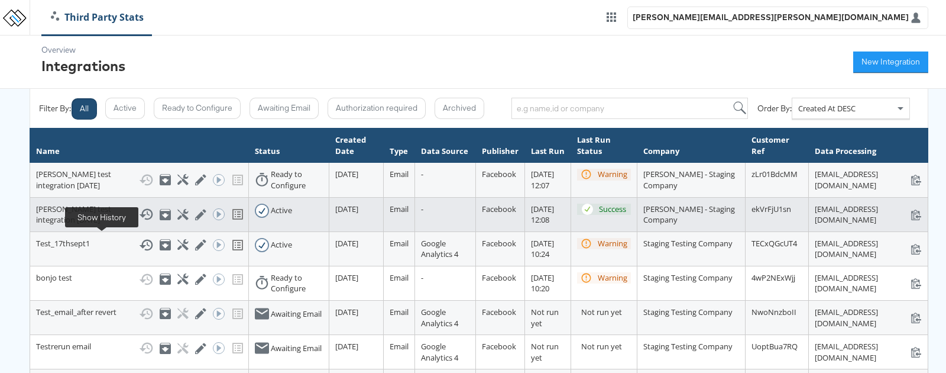
click at [139, 221] on icon at bounding box center [146, 214] width 14 height 14
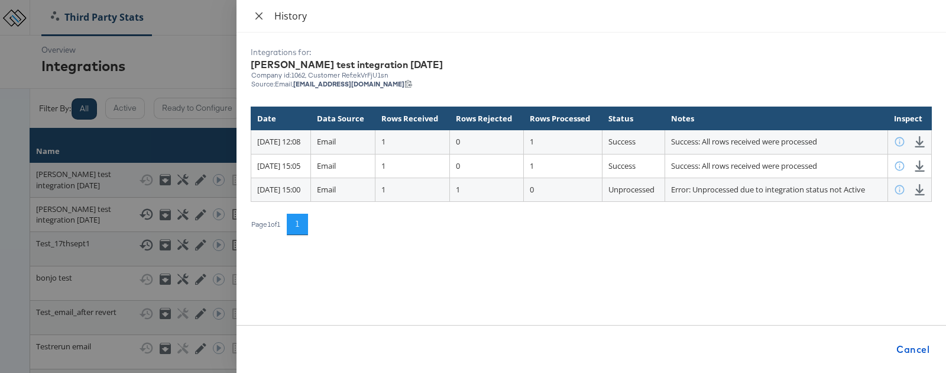
click at [265, 14] on button "Close" at bounding box center [259, 16] width 17 height 11
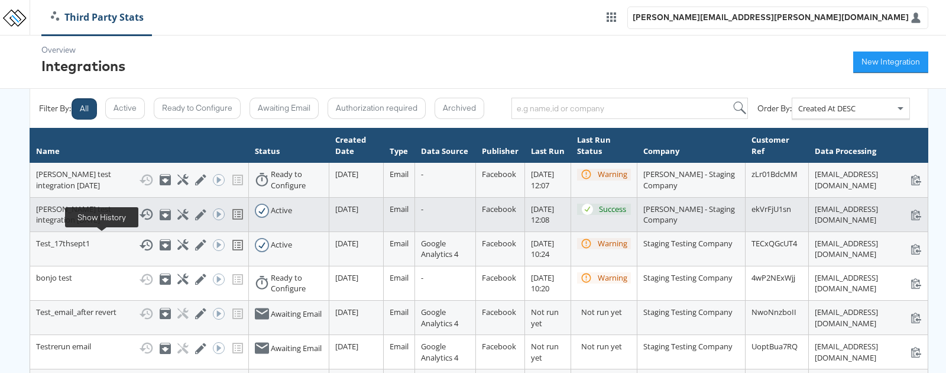
click at [139, 221] on icon at bounding box center [146, 214] width 14 height 14
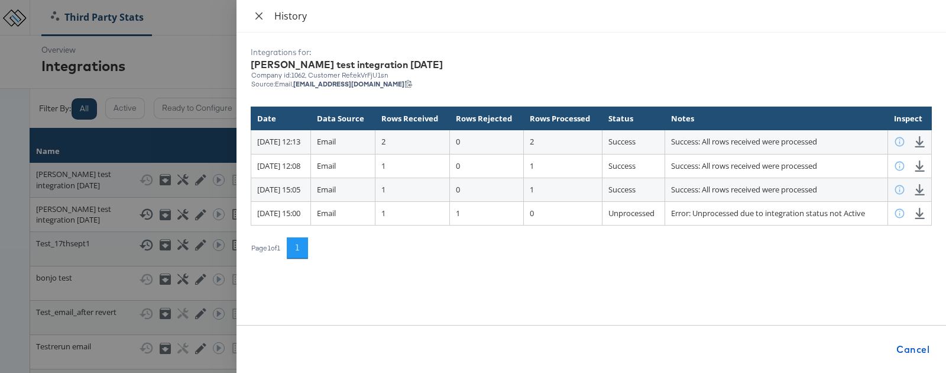
click at [261, 16] on icon "close" at bounding box center [258, 15] width 9 height 9
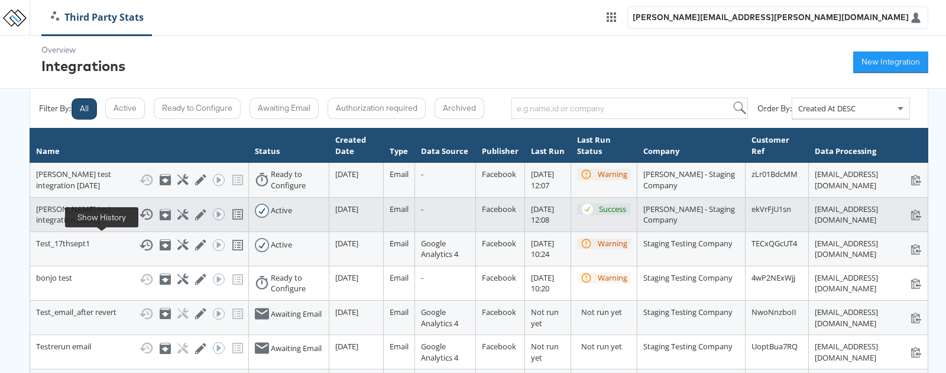
click at [139, 220] on icon at bounding box center [146, 214] width 14 height 11
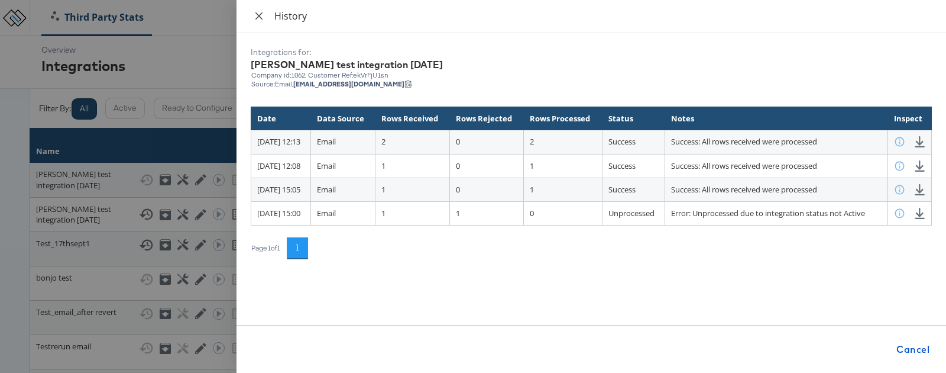
click at [258, 19] on icon "close" at bounding box center [258, 15] width 9 height 9
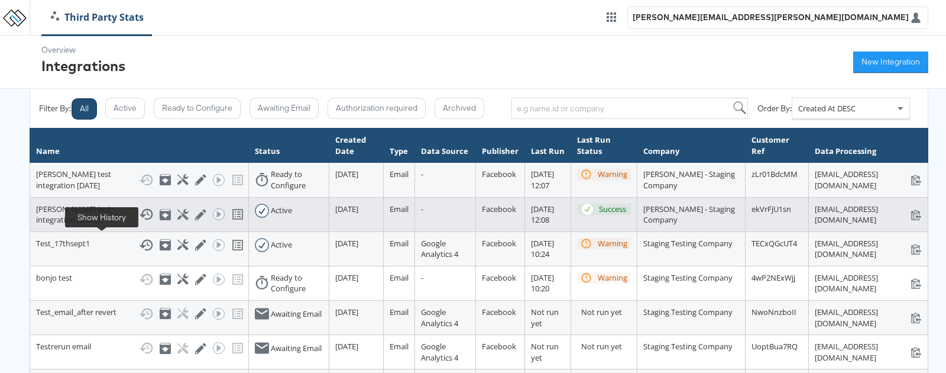
click at [139, 221] on icon at bounding box center [146, 214] width 14 height 14
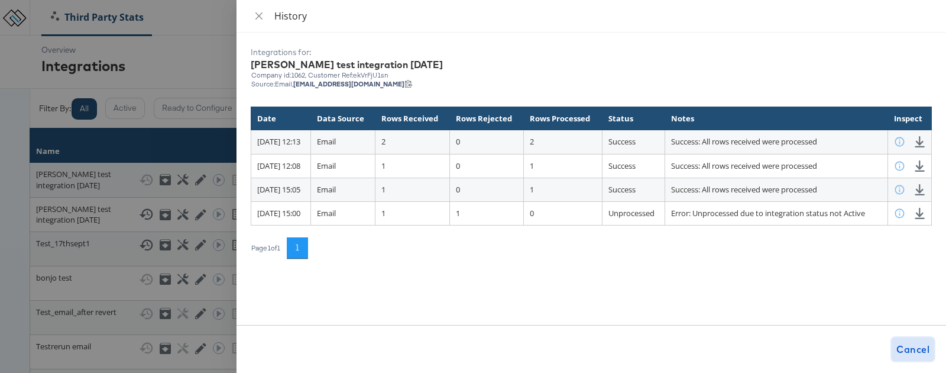
click at [910, 350] on span "Cancel" at bounding box center [913, 349] width 33 height 17
